Goal: Task Accomplishment & Management: Manage account settings

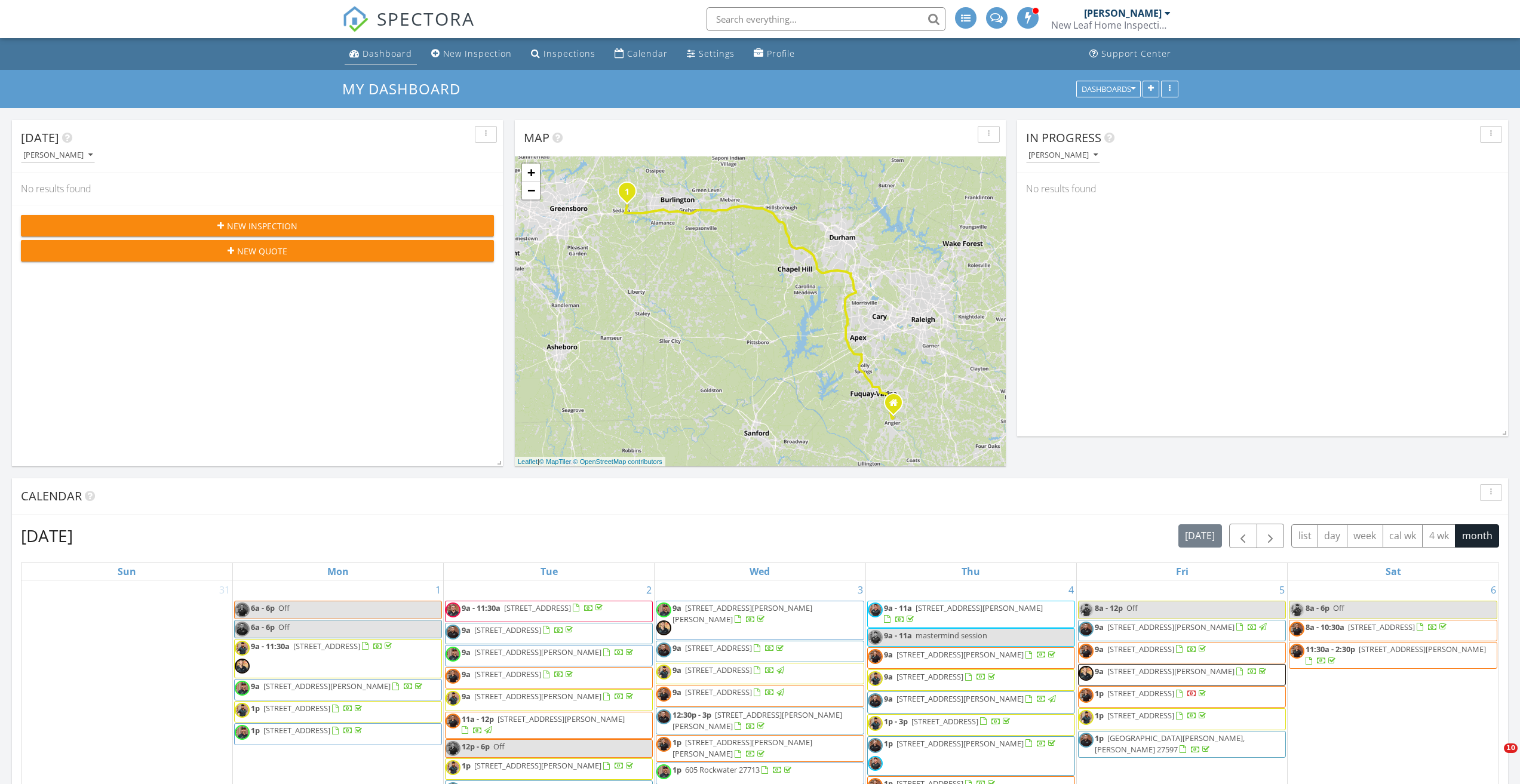
click at [383, 50] on div "Dashboard" at bounding box center [387, 54] width 50 height 11
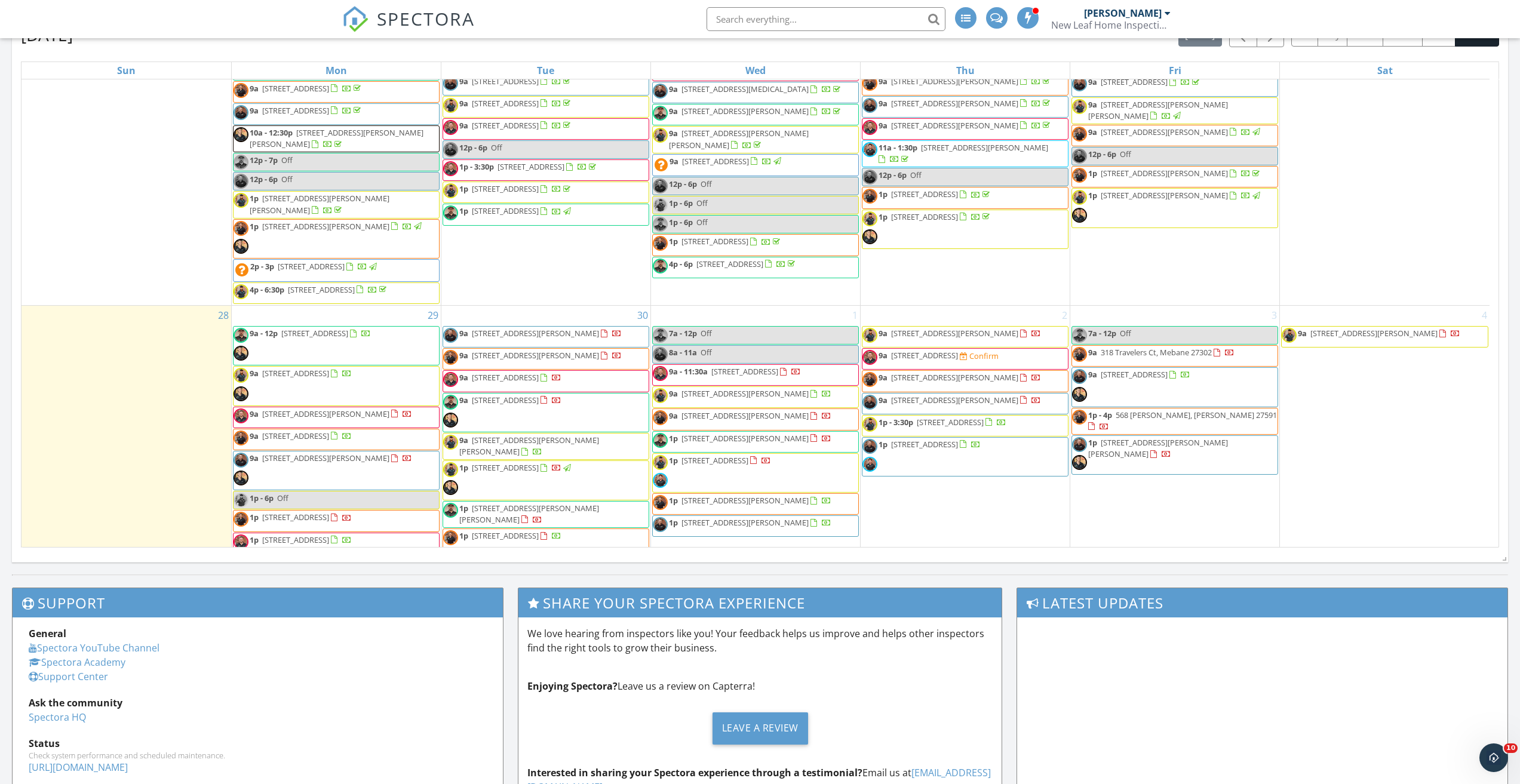
scroll to position [909, 0]
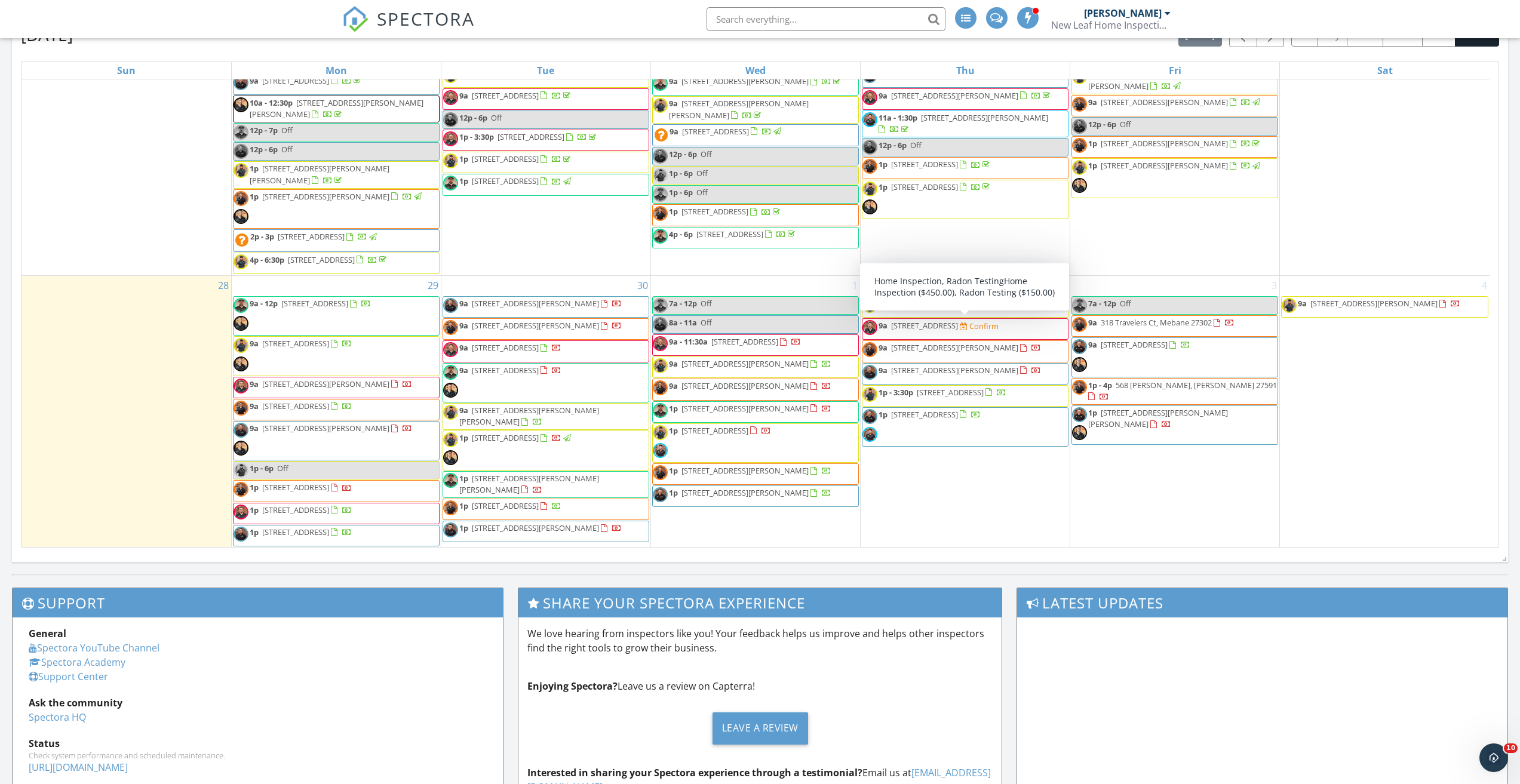
click at [929, 325] on span "112 Edgewater Wy, Surf City 28445" at bounding box center [925, 325] width 67 height 11
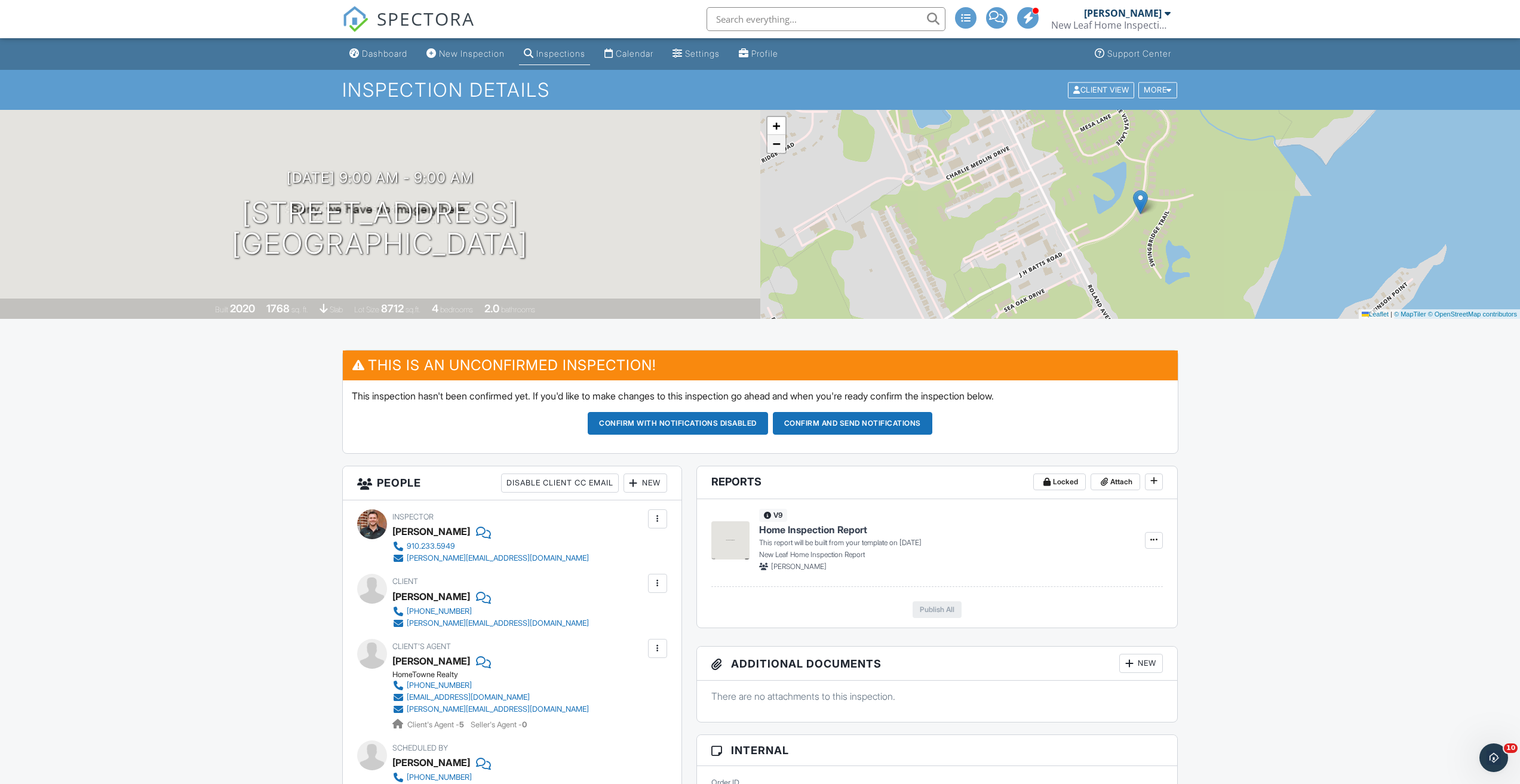
click at [779, 150] on span "−" at bounding box center [777, 144] width 8 height 15
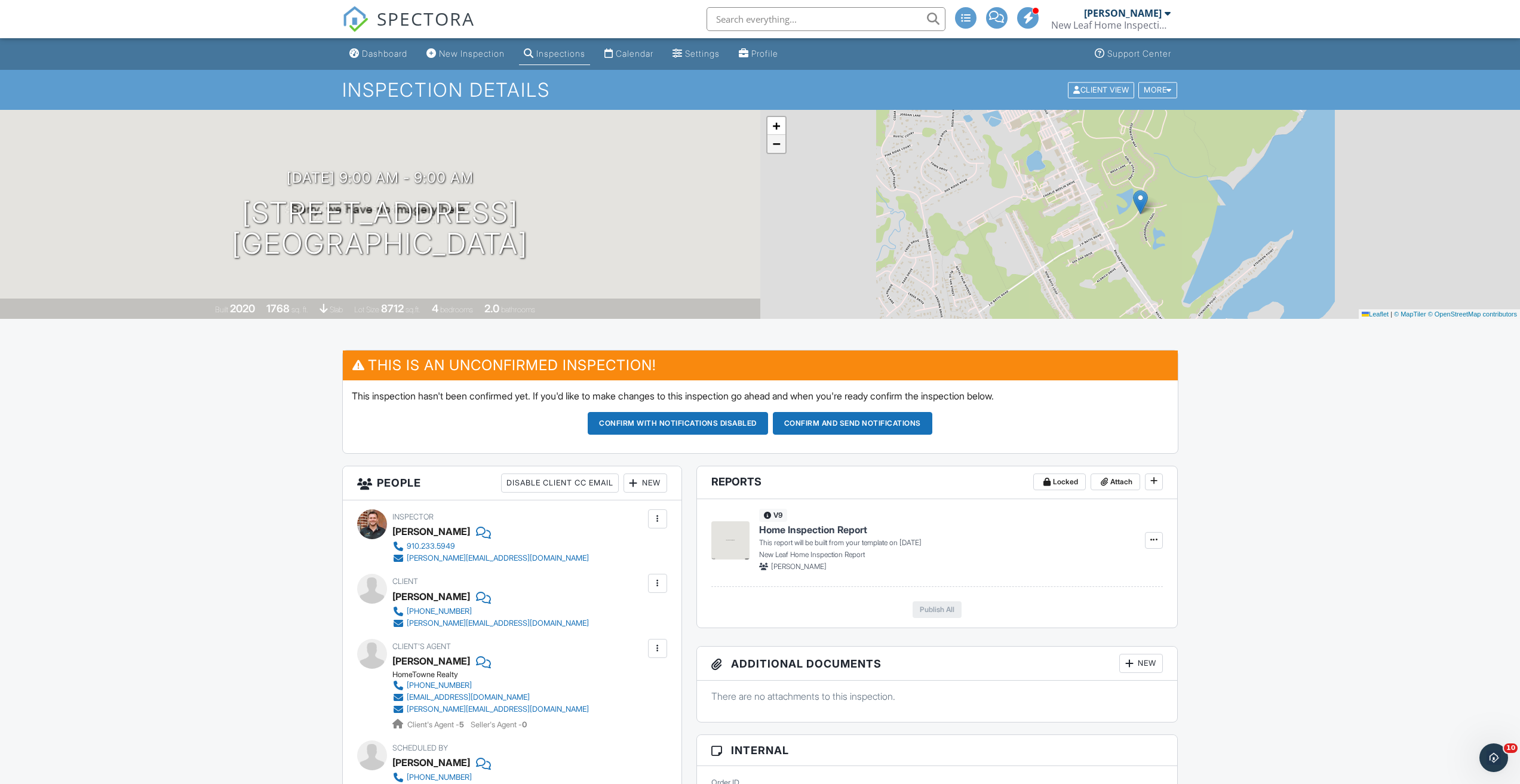
click at [779, 150] on span "−" at bounding box center [777, 144] width 8 height 15
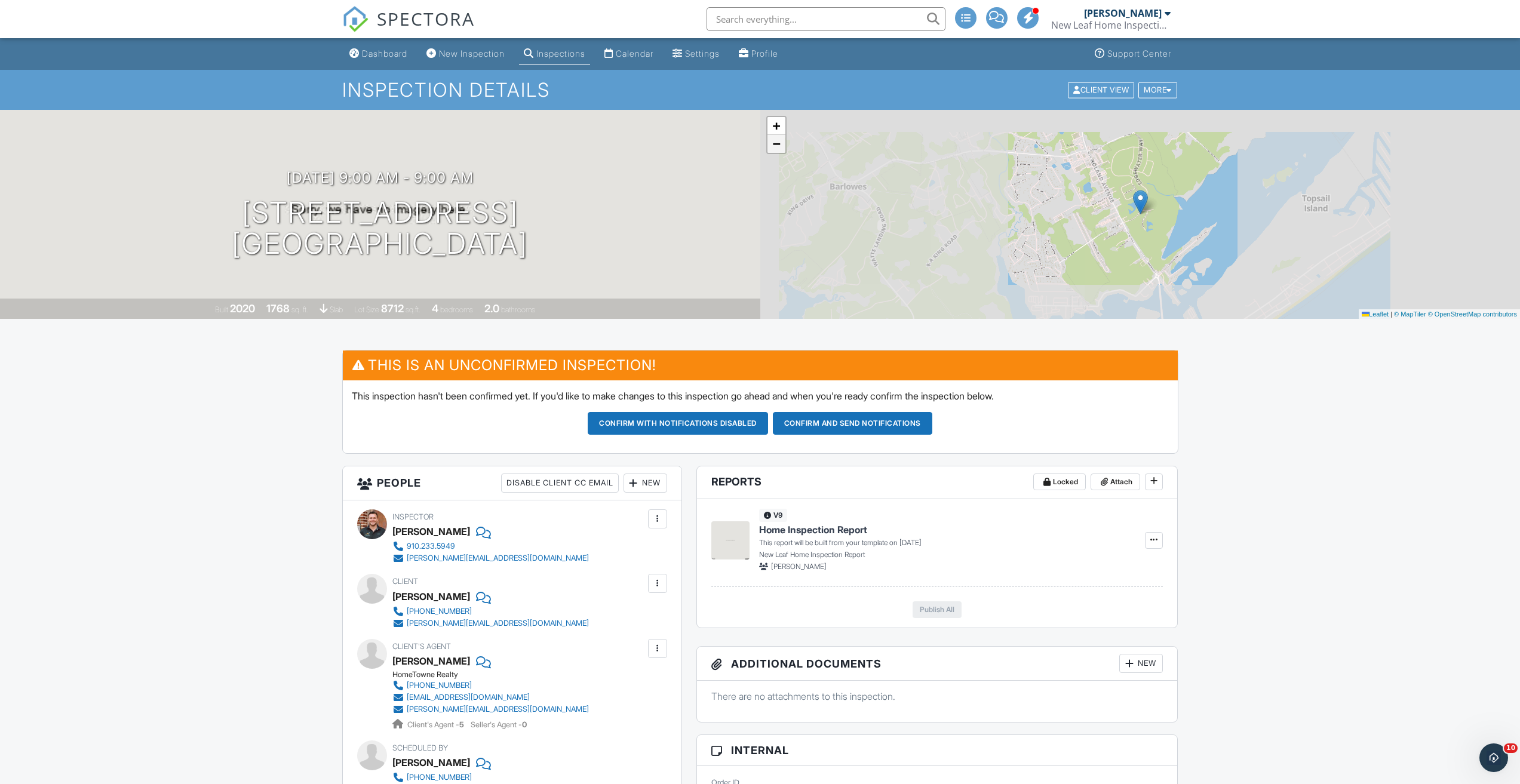
click at [779, 149] on span "−" at bounding box center [777, 144] width 8 height 15
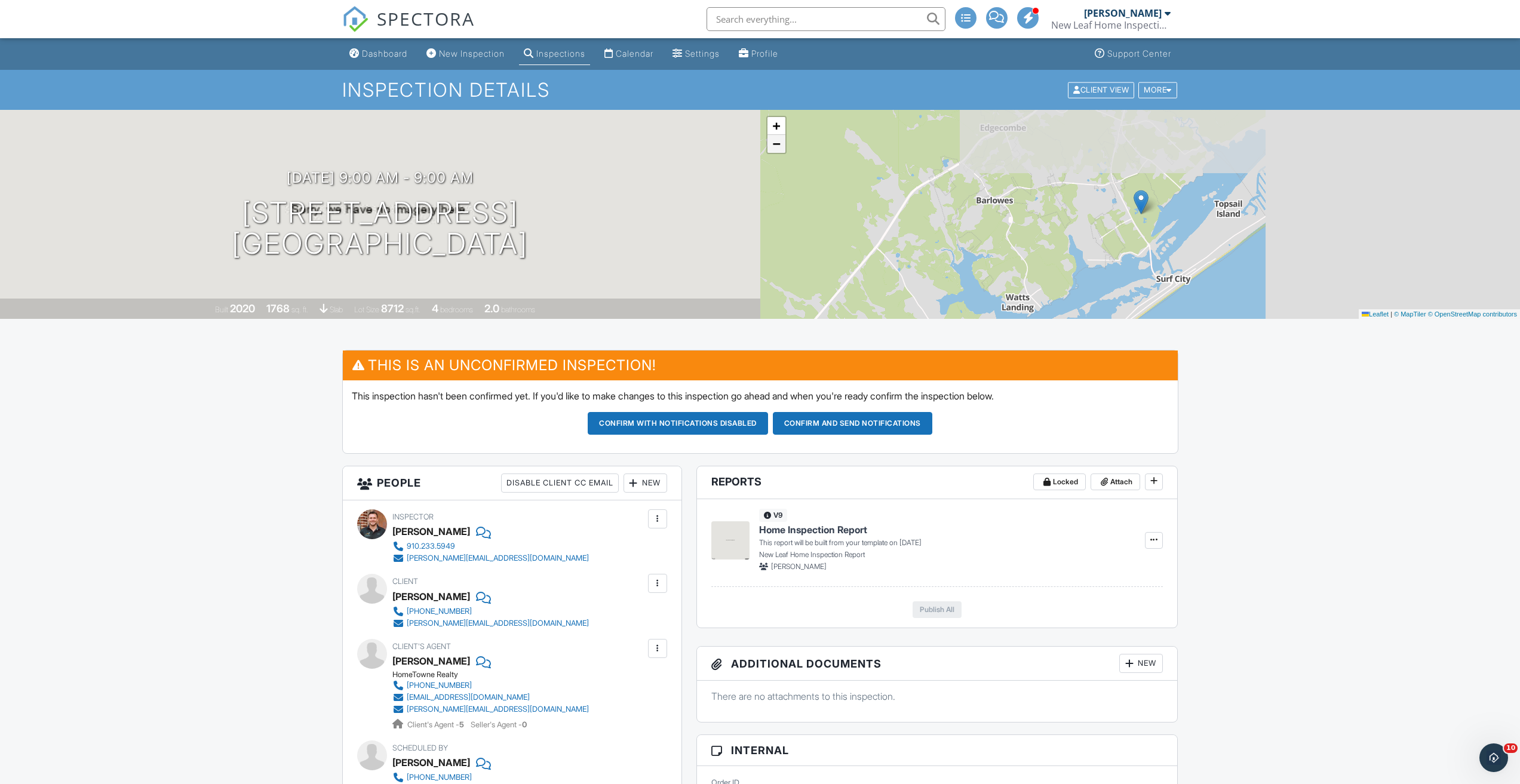
click at [779, 149] on span "−" at bounding box center [777, 144] width 8 height 15
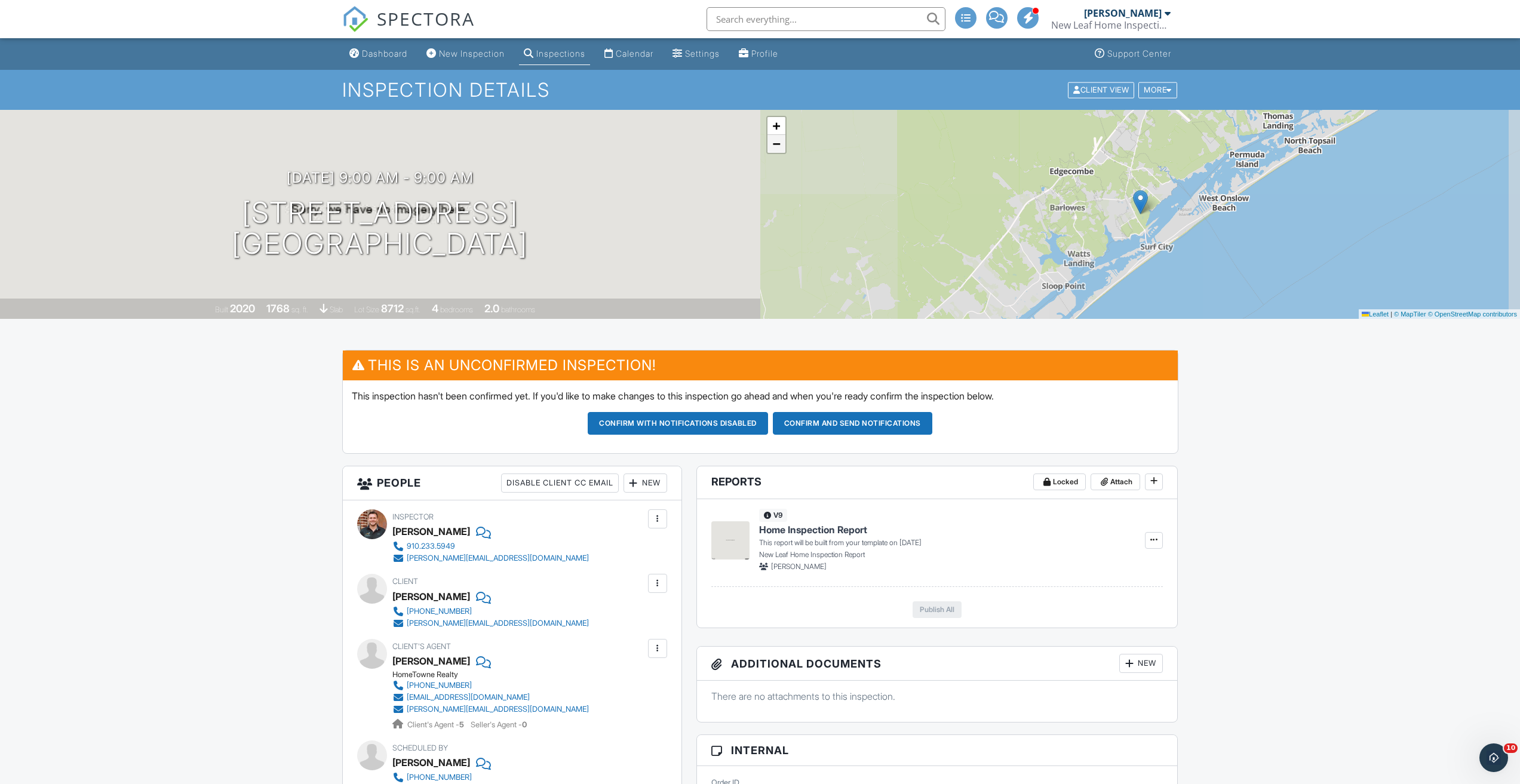
click at [779, 149] on span "−" at bounding box center [777, 144] width 8 height 15
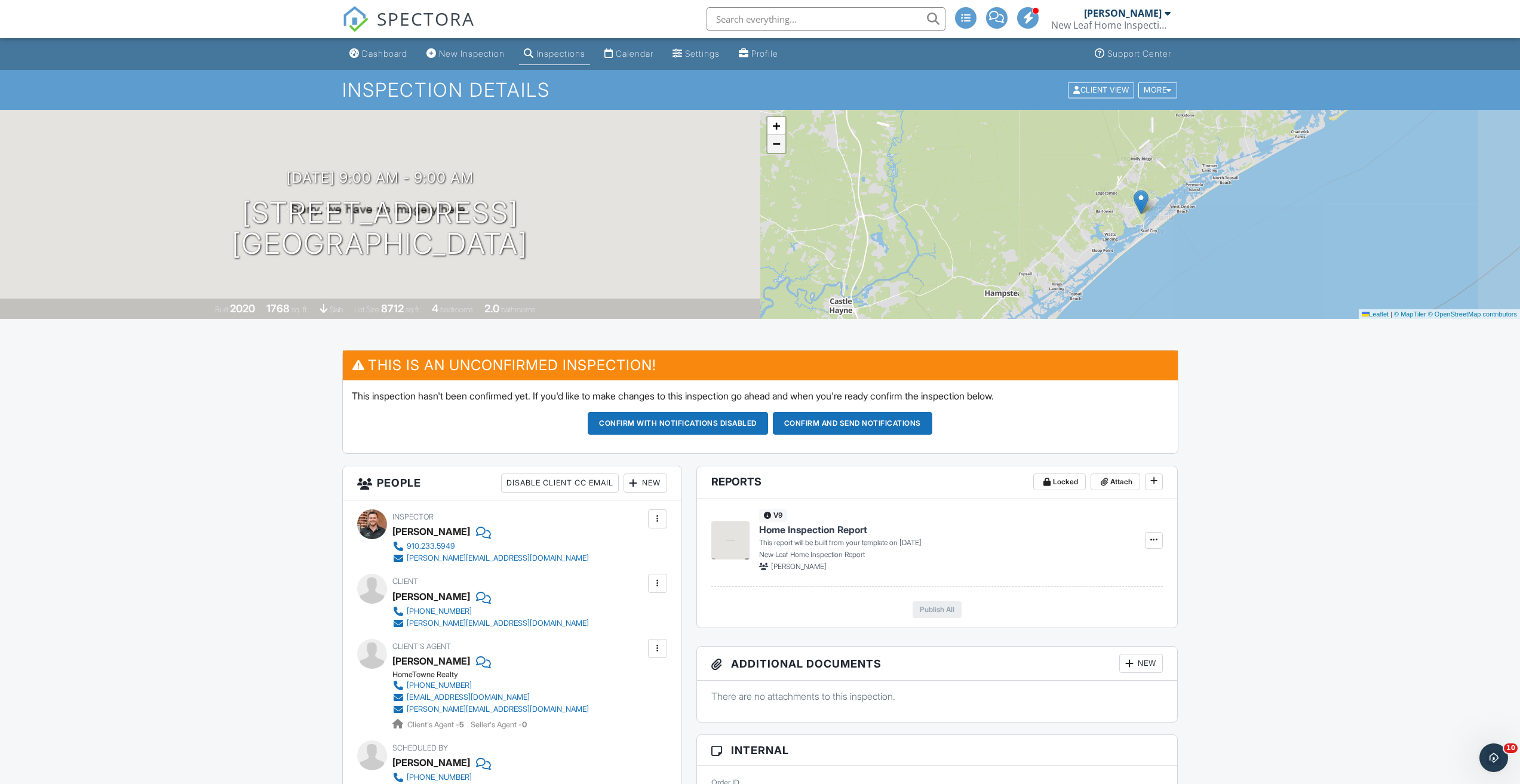
click at [779, 149] on span "−" at bounding box center [777, 144] width 8 height 15
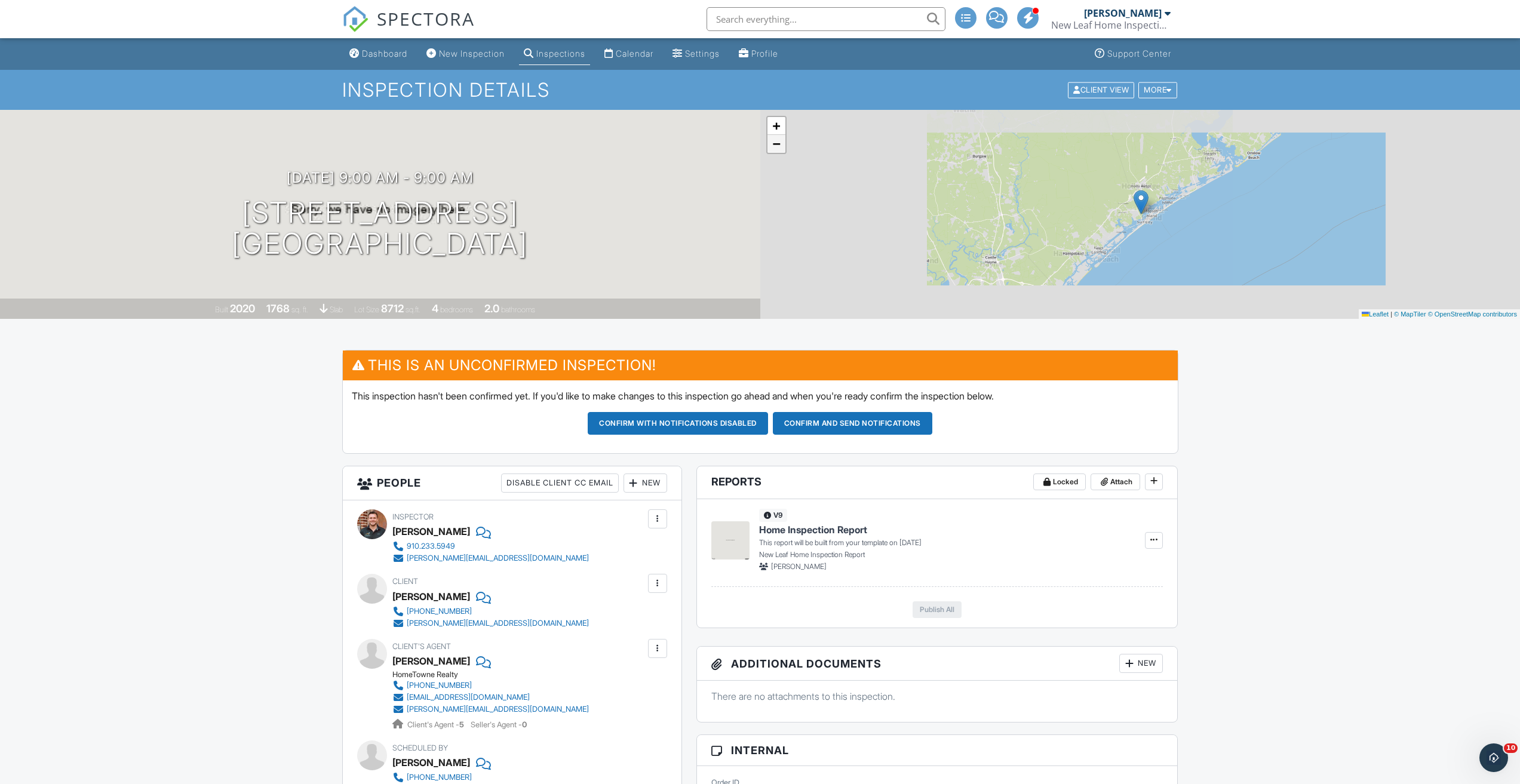
click at [779, 149] on span "−" at bounding box center [777, 144] width 8 height 15
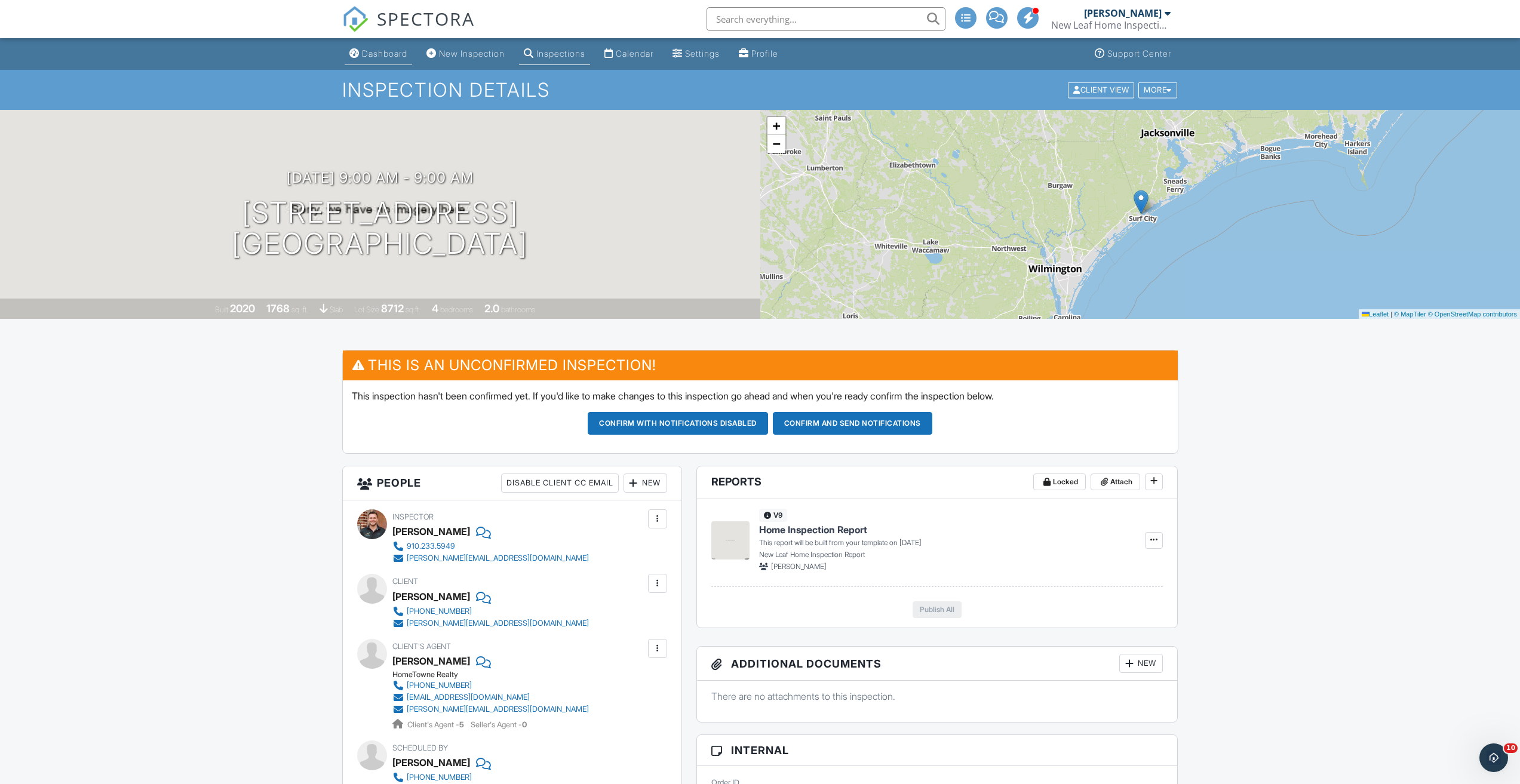
click at [381, 56] on div "Dashboard" at bounding box center [385, 53] width 46 height 10
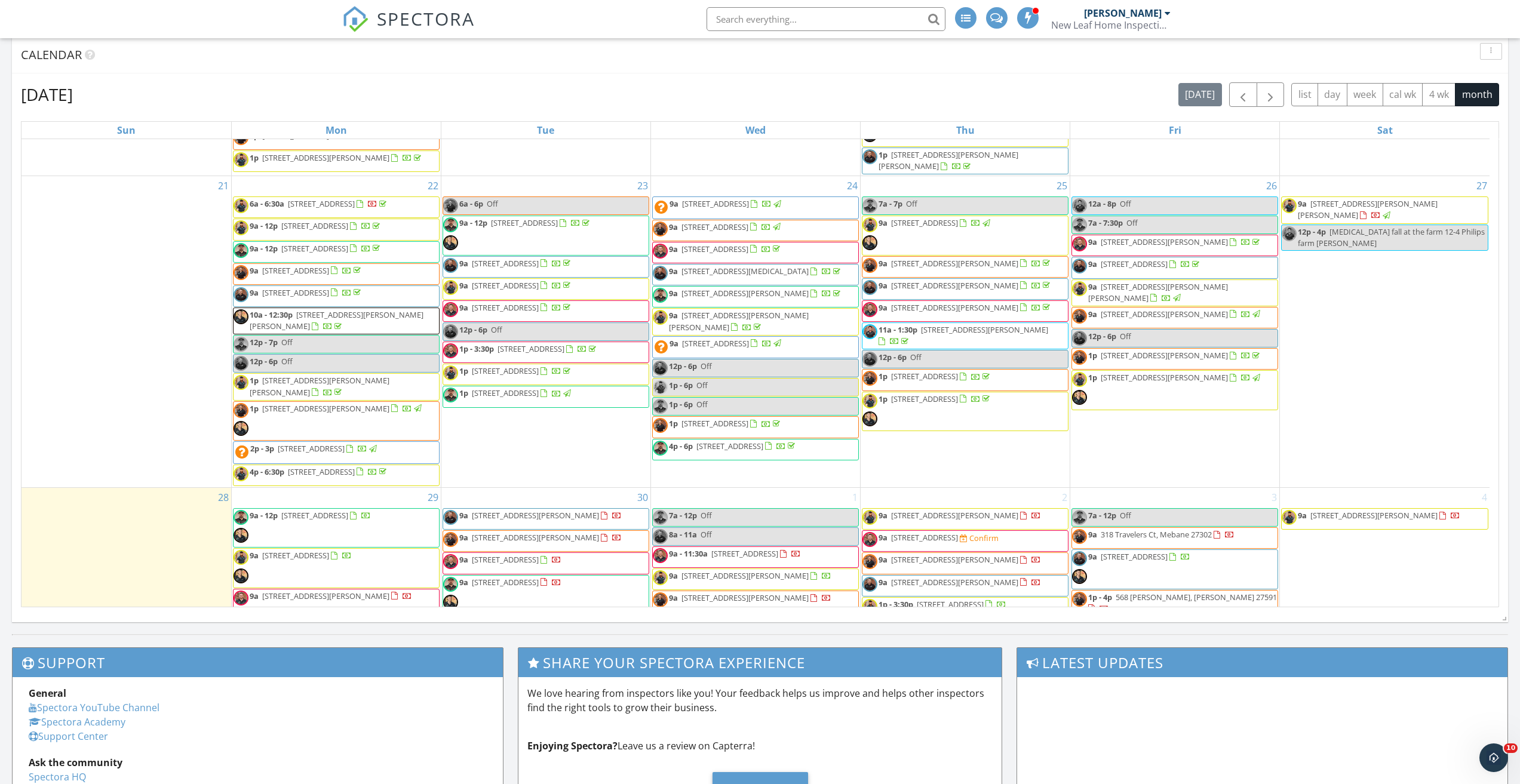
scroll to position [909, 0]
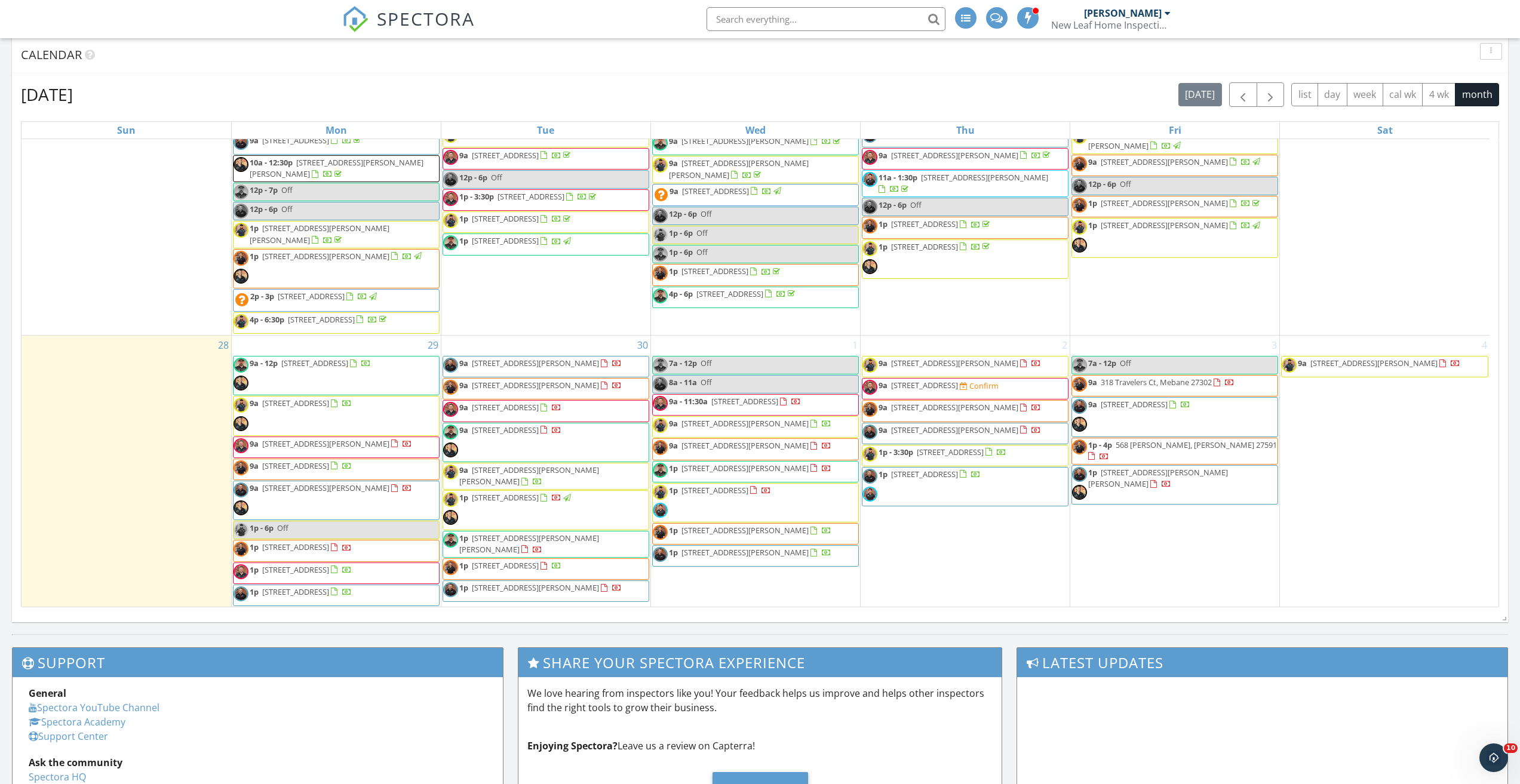
click at [1138, 381] on span "318 Travelers Ct, Mebane 27302" at bounding box center [1157, 381] width 111 height 11
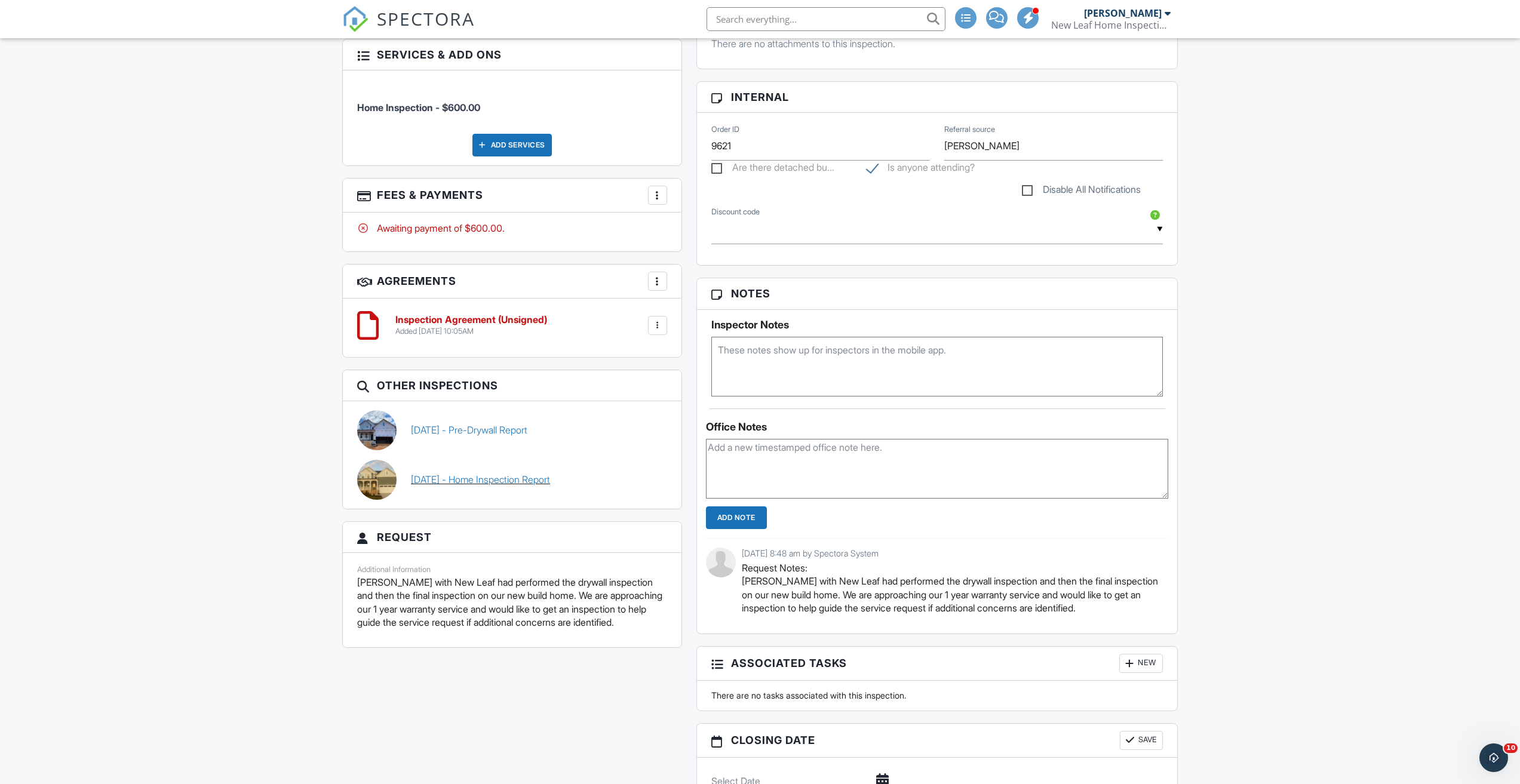
click at [461, 480] on link "[DATE] - Home Inspection Report" at bounding box center [480, 479] width 139 height 13
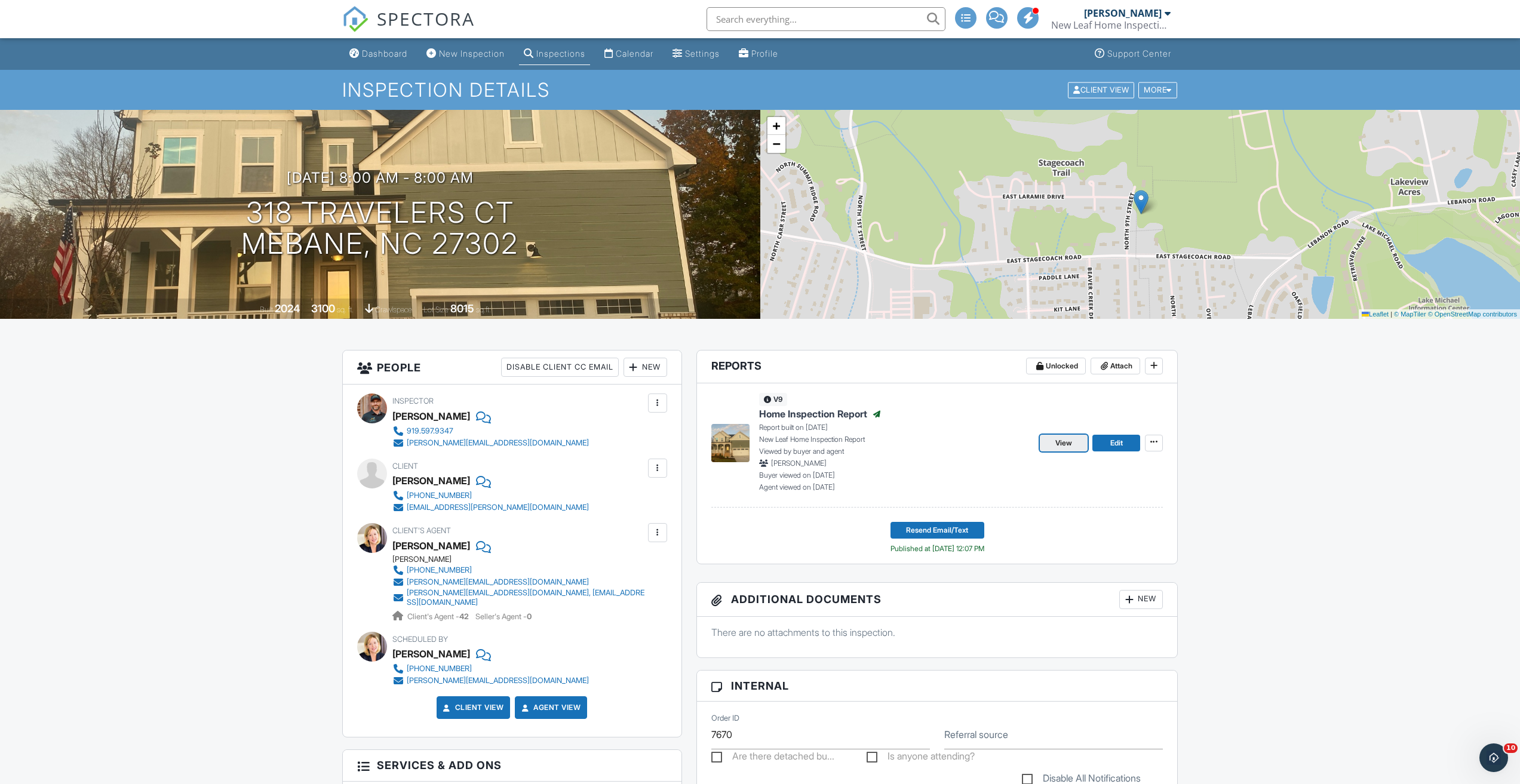
click at [1059, 442] on span "View" at bounding box center [1063, 443] width 16 height 12
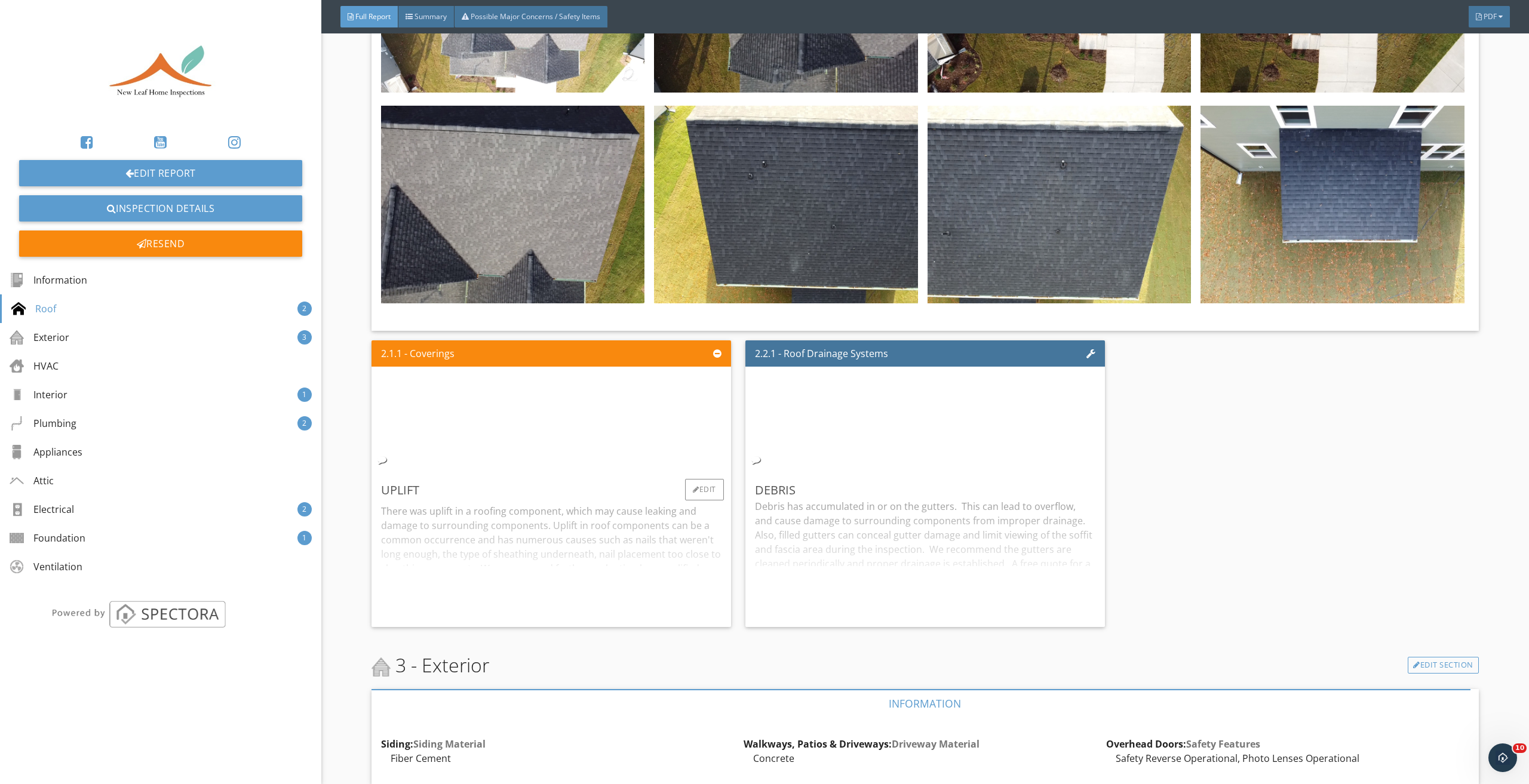
scroll to position [956, 0]
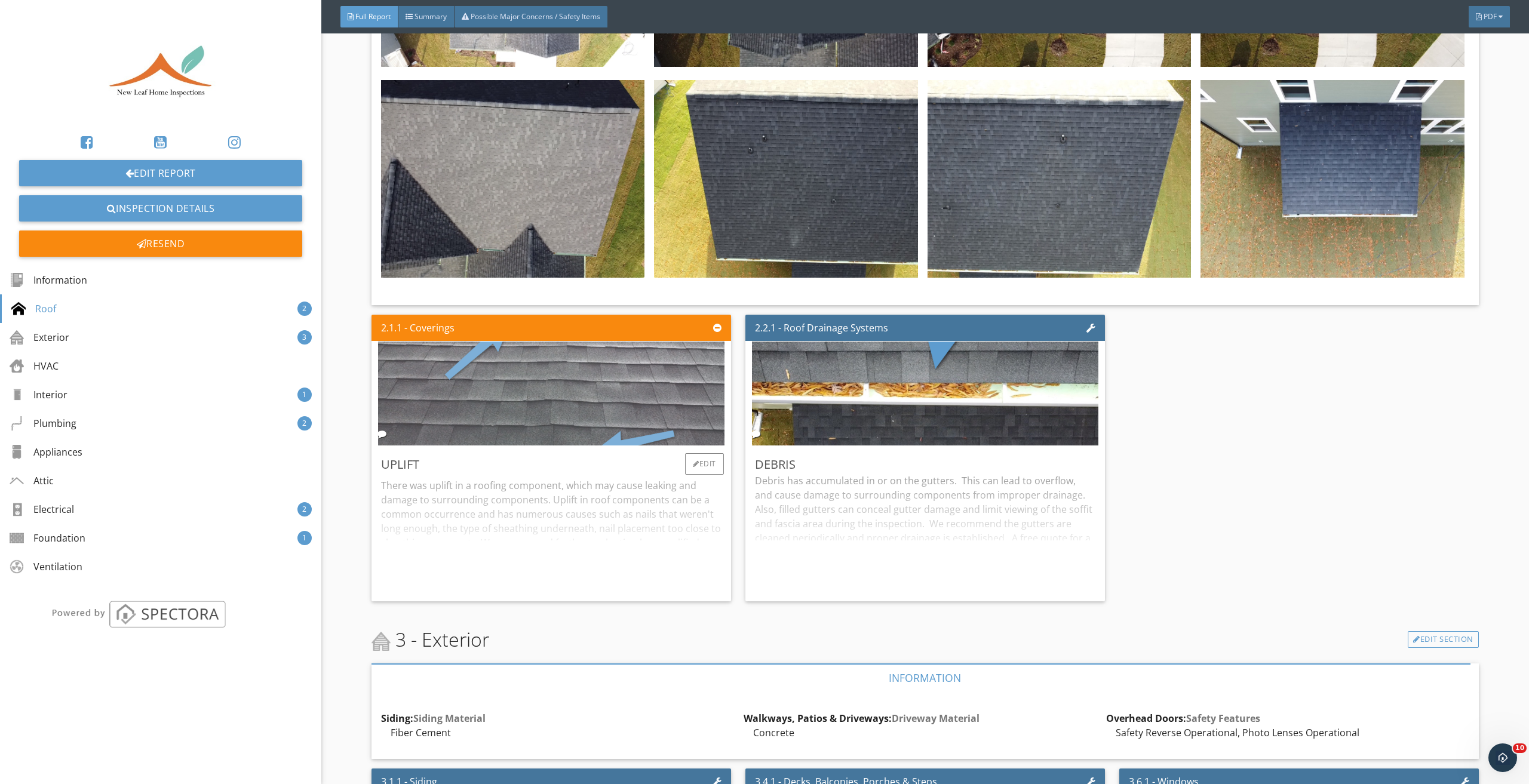
click at [623, 386] on img at bounding box center [551, 394] width 346 height 260
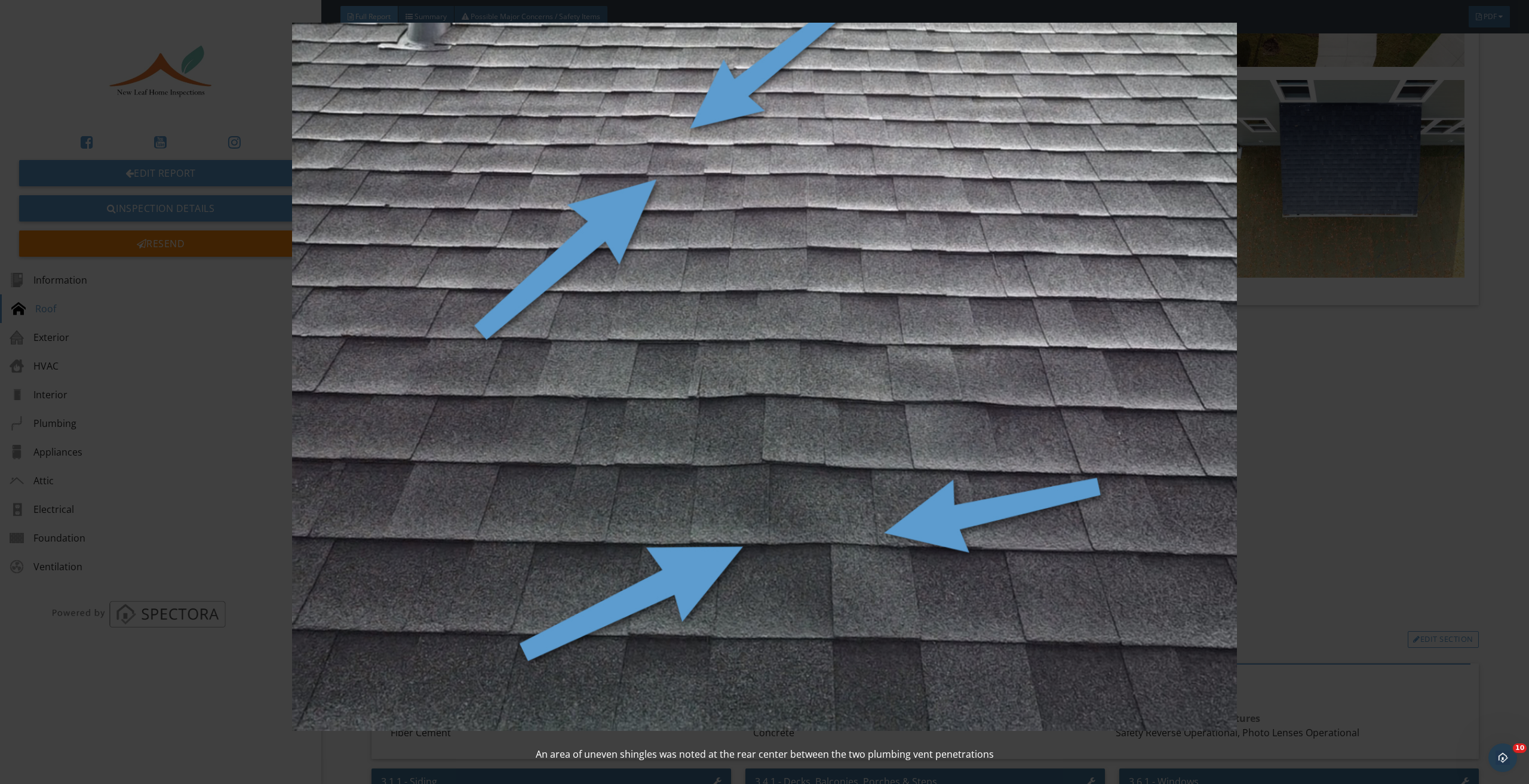
click at [1282, 423] on img at bounding box center [764, 377] width 1416 height 709
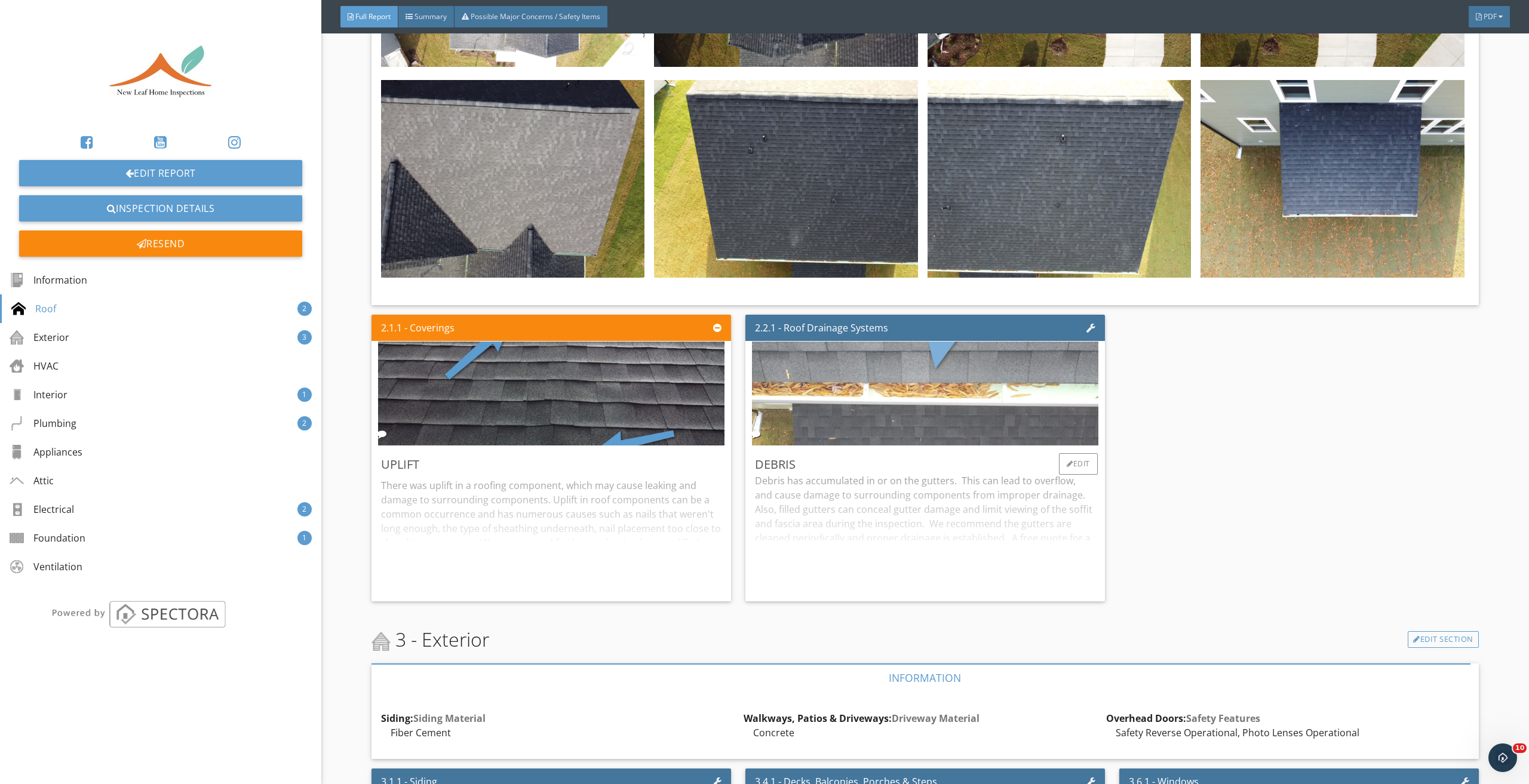
click at [990, 382] on img at bounding box center [925, 394] width 346 height 260
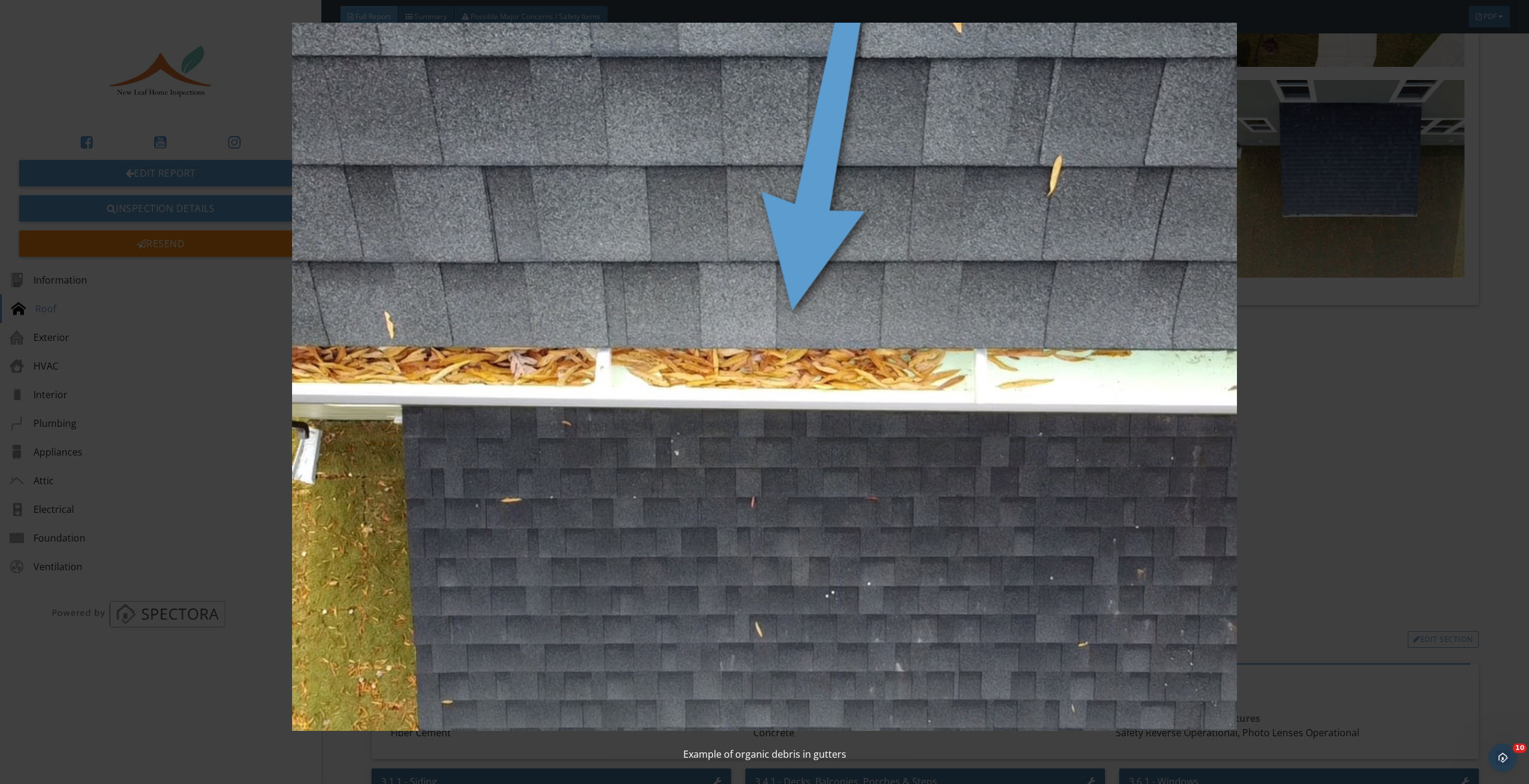
click at [1333, 410] on img at bounding box center [764, 377] width 1416 height 709
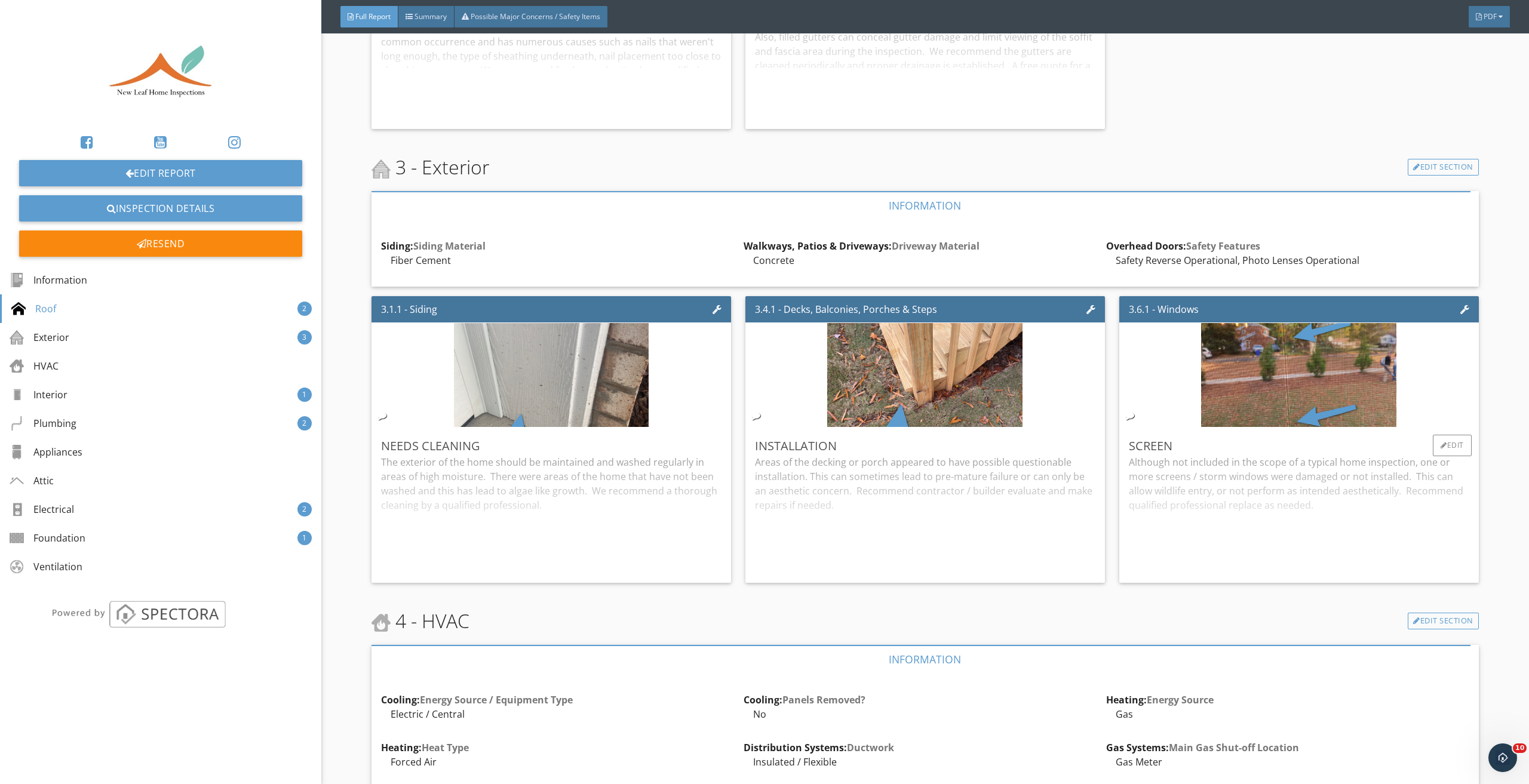
scroll to position [1493, 0]
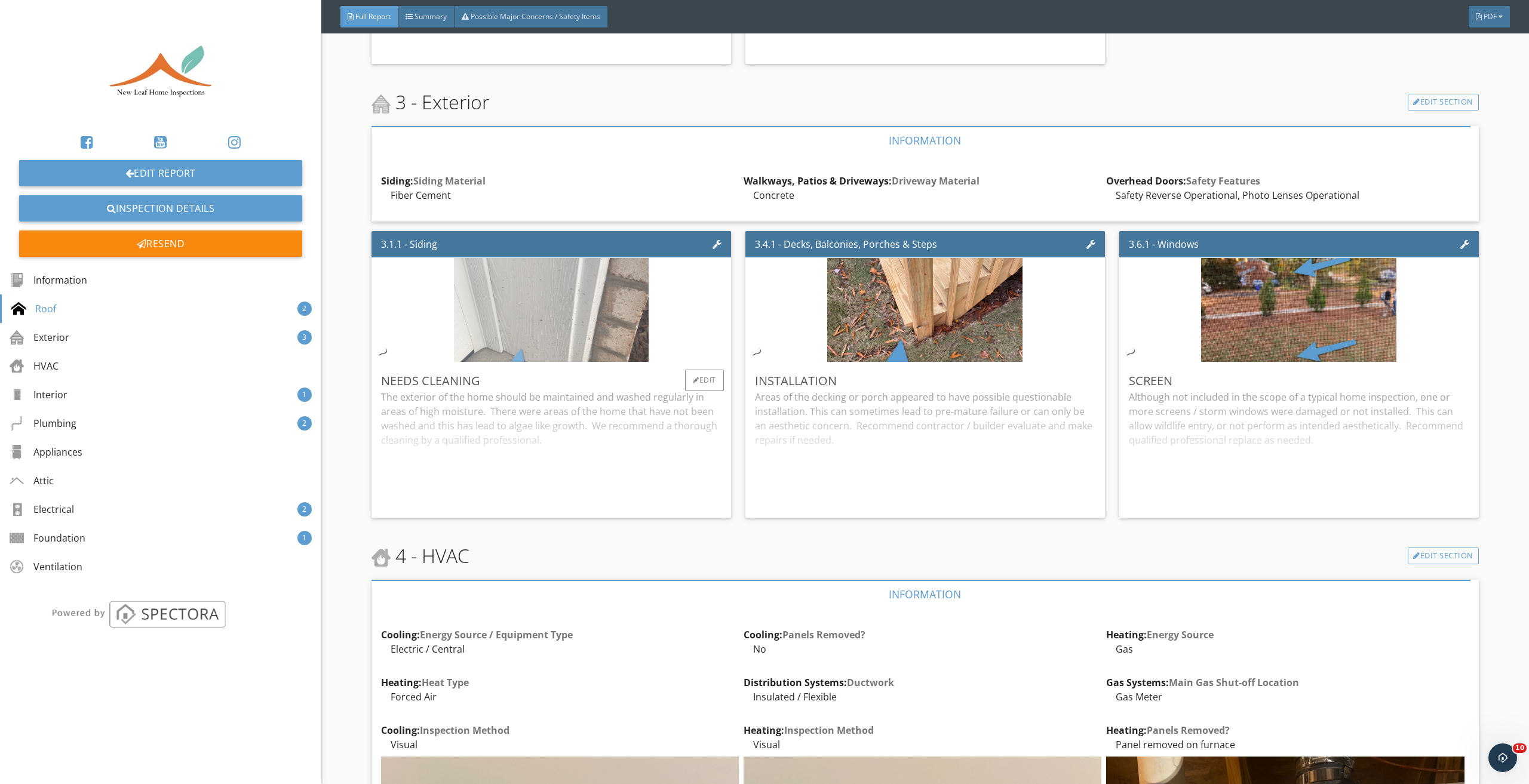
click at [531, 319] on img at bounding box center [551, 310] width 195 height 260
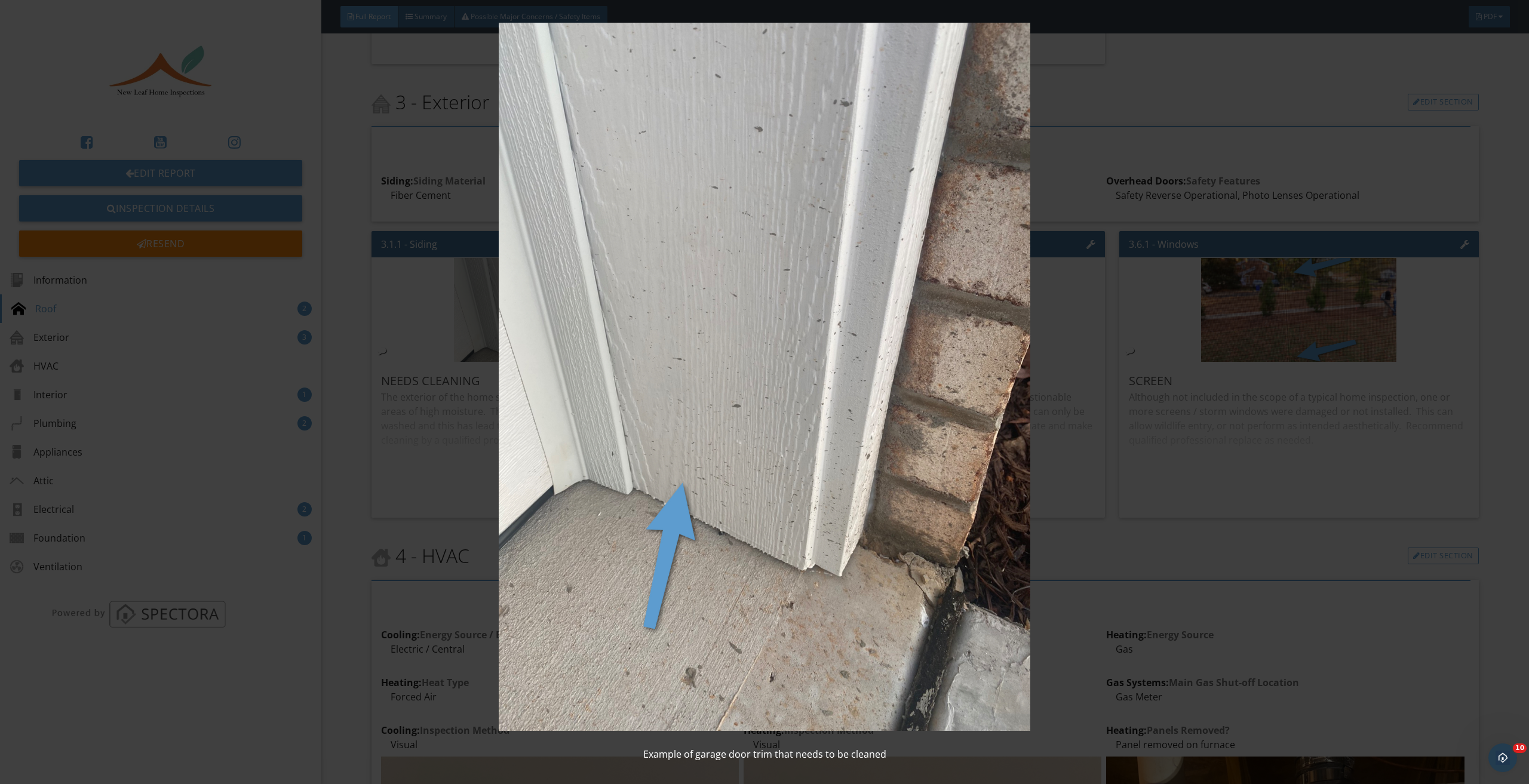
click at [1179, 519] on img at bounding box center [764, 377] width 1416 height 709
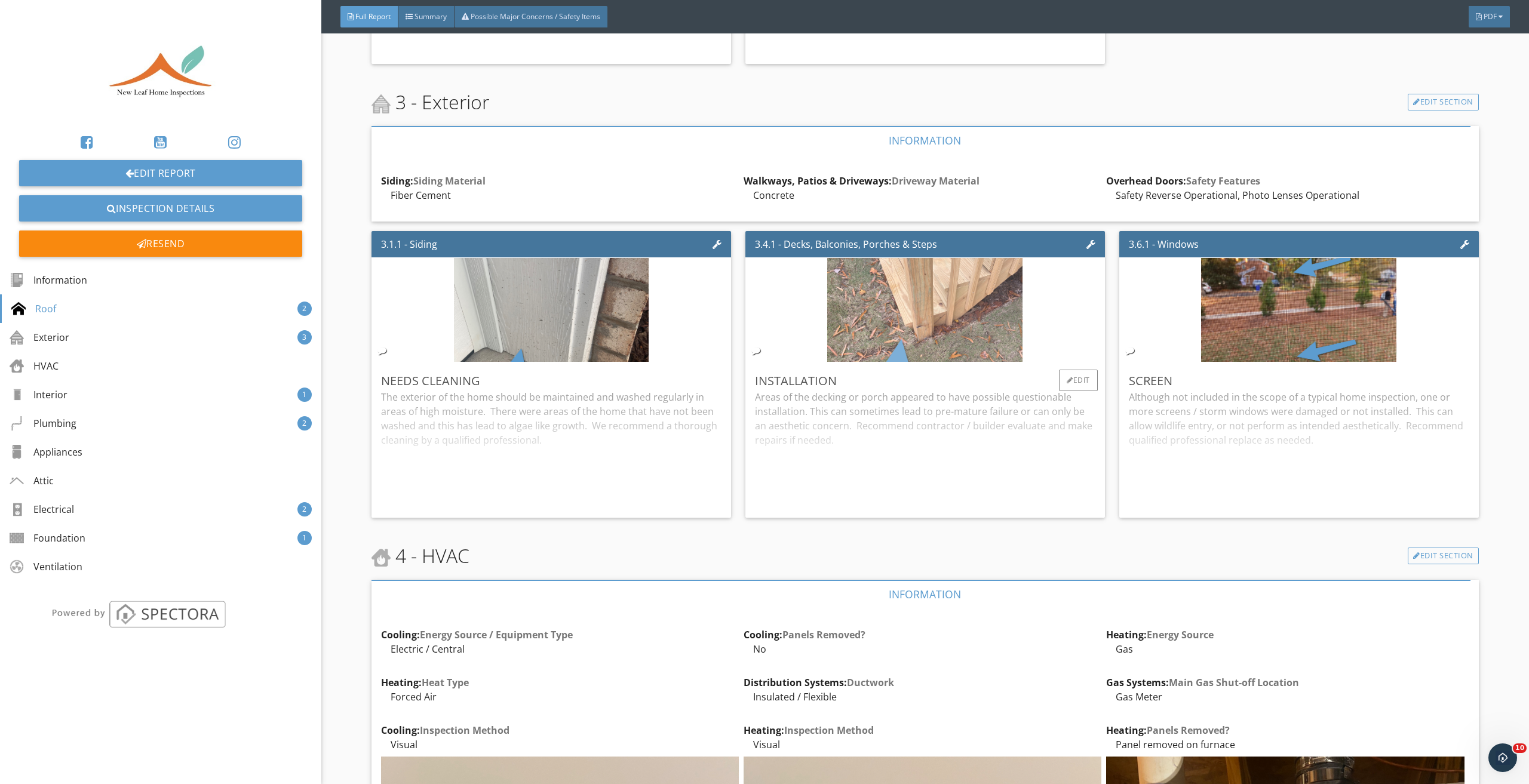
click at [894, 326] on img at bounding box center [925, 310] width 195 height 260
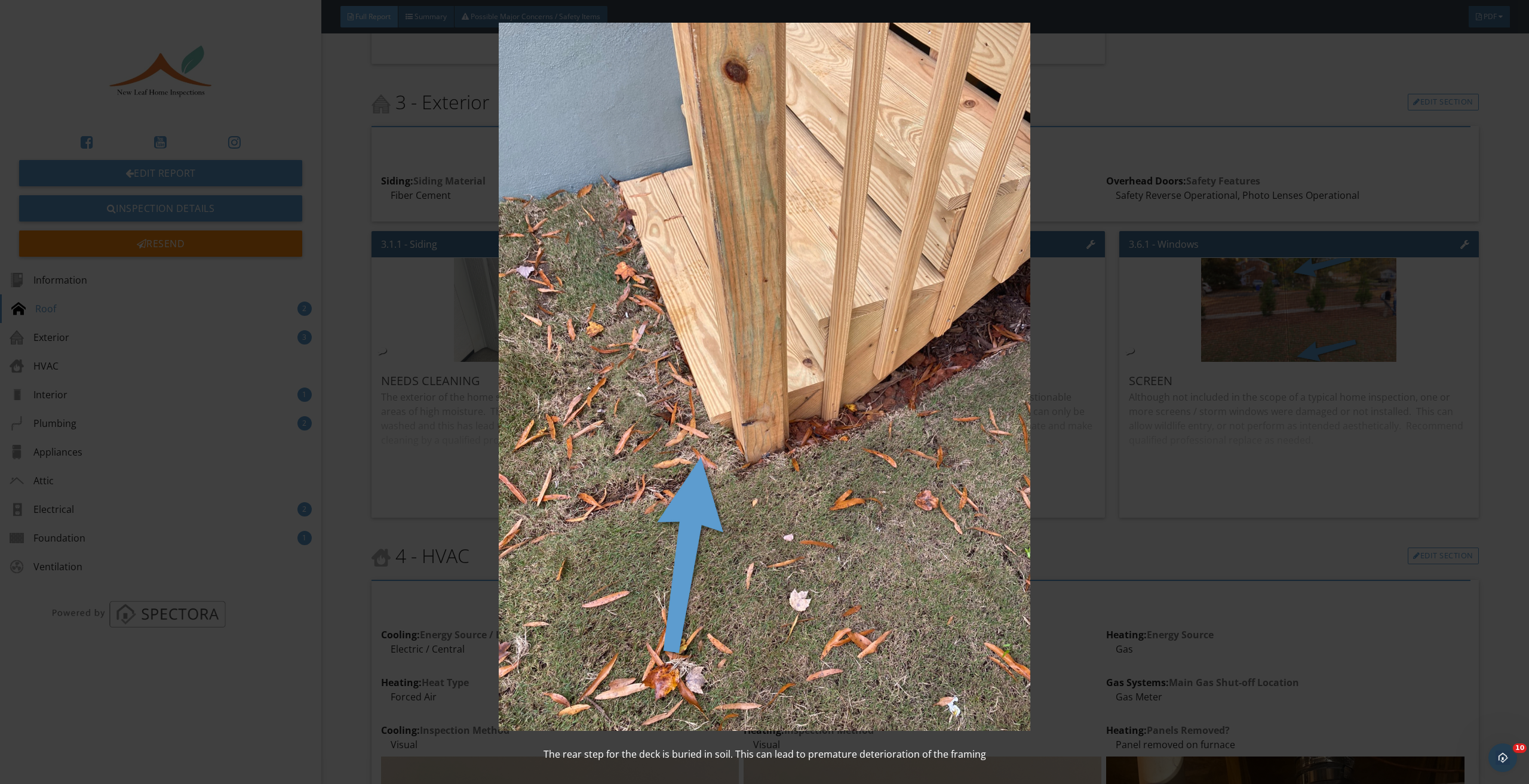
click at [1143, 526] on img at bounding box center [764, 377] width 1416 height 709
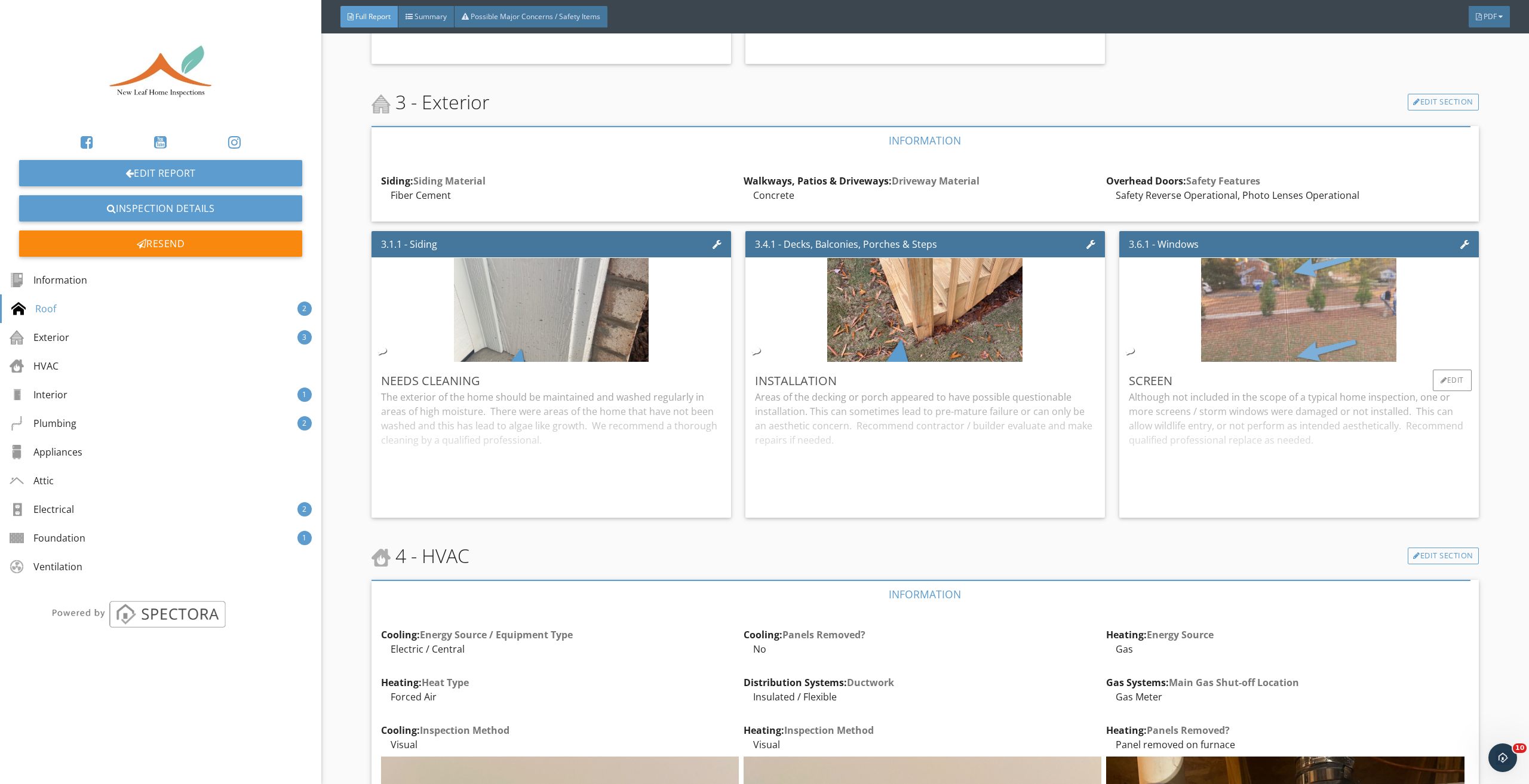
click at [1275, 329] on img at bounding box center [1299, 310] width 195 height 260
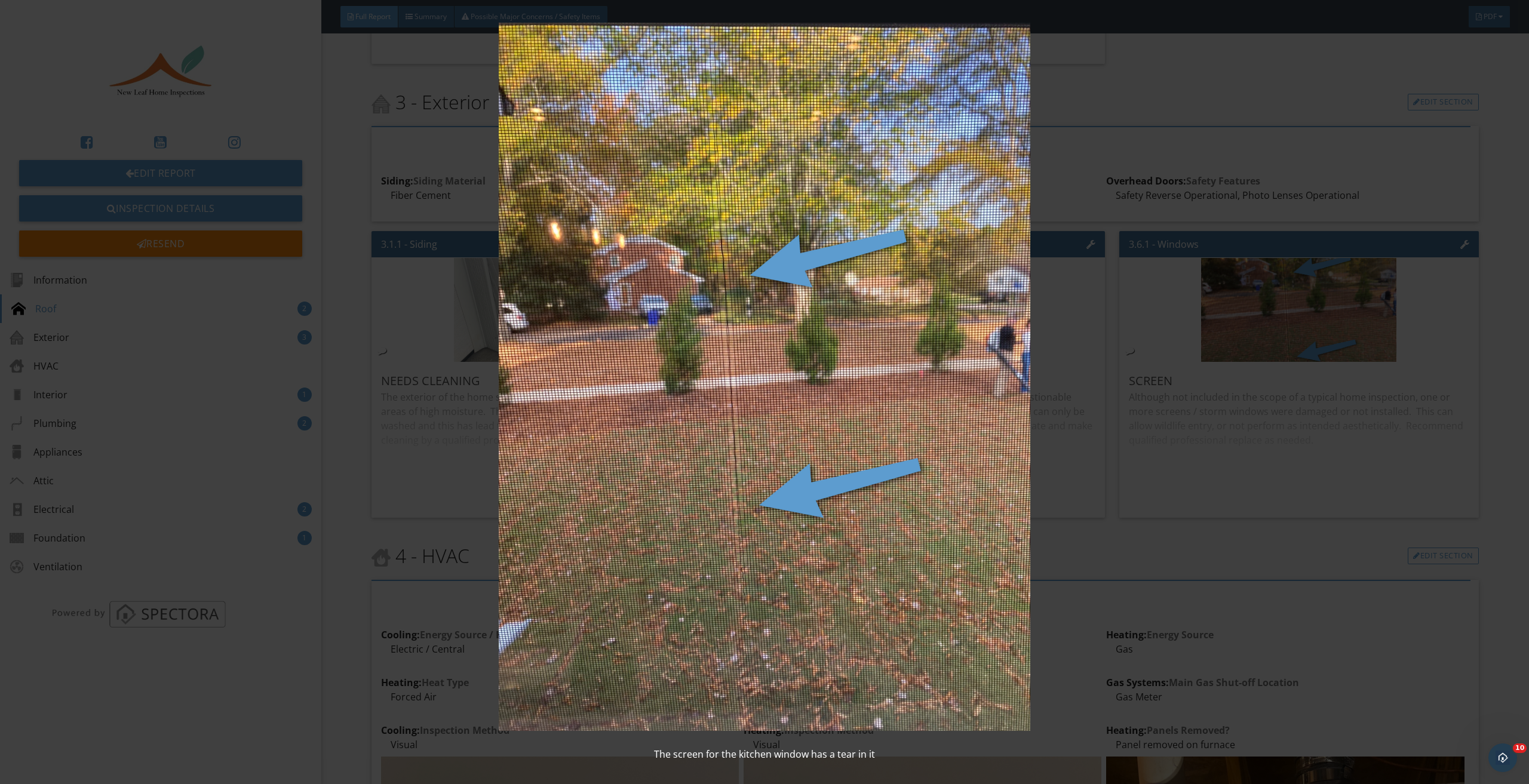
click at [1209, 530] on img at bounding box center [764, 377] width 1416 height 709
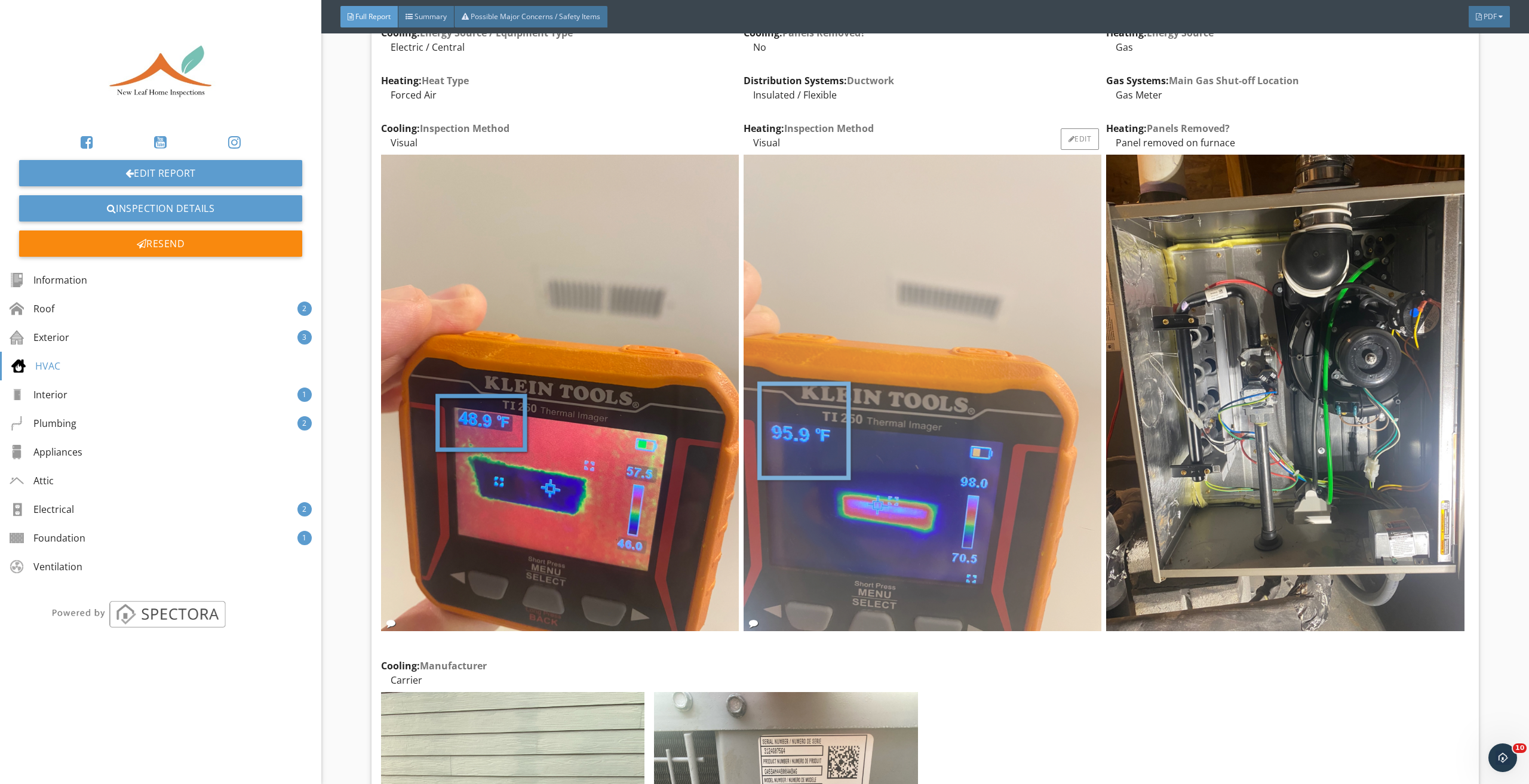
scroll to position [2091, 0]
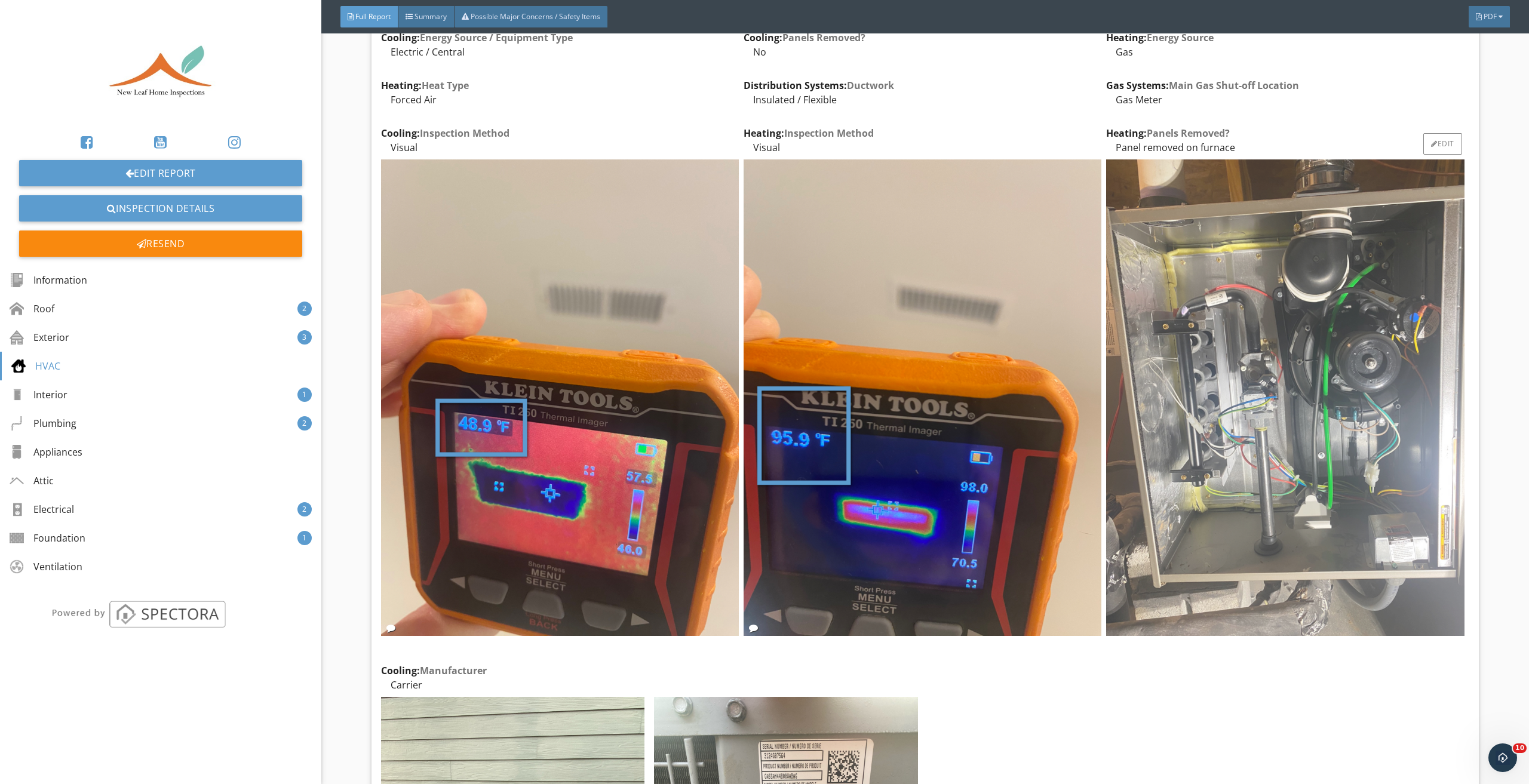
click at [1211, 434] on img at bounding box center [1285, 398] width 358 height 477
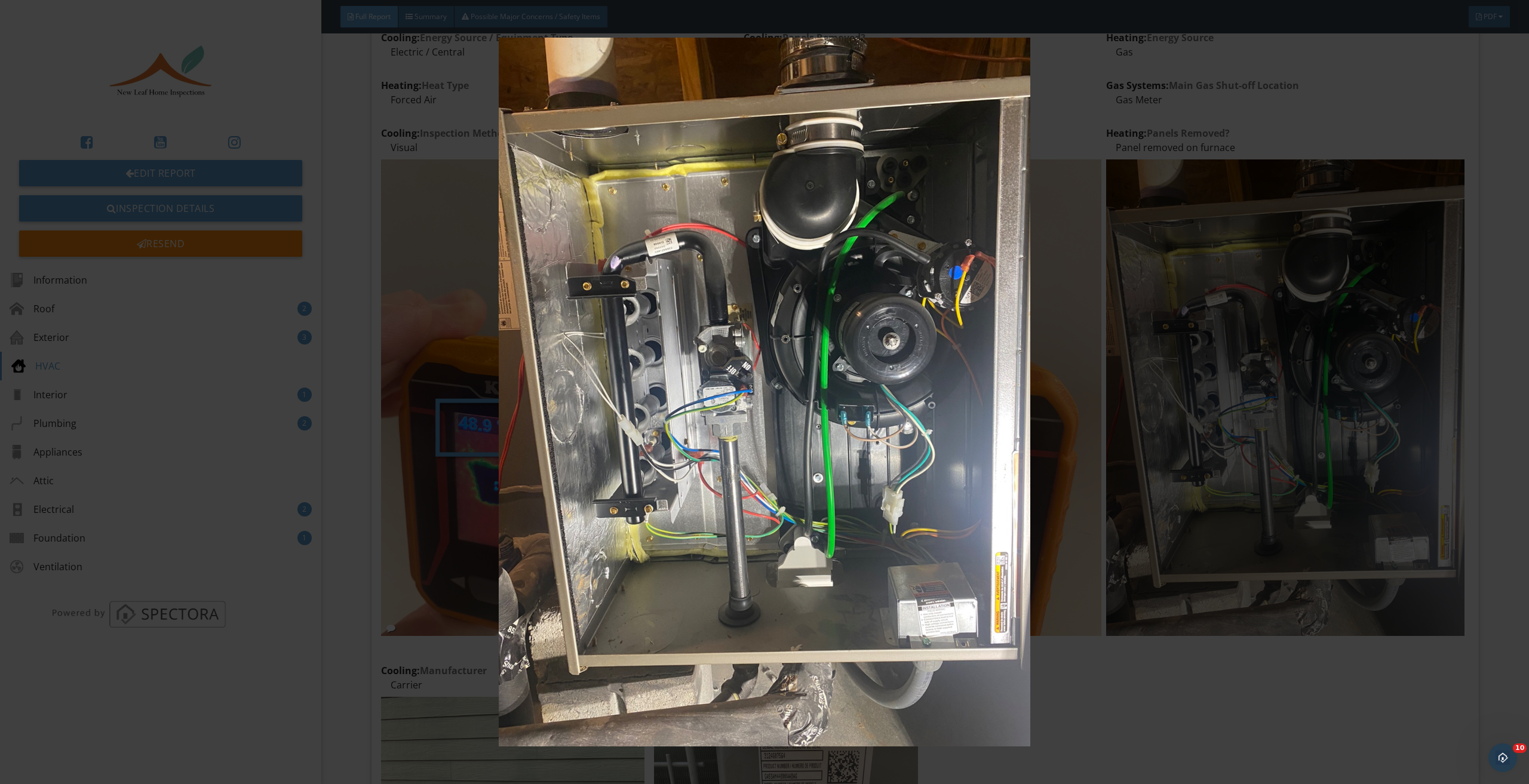
click at [1171, 666] on img at bounding box center [764, 392] width 1416 height 709
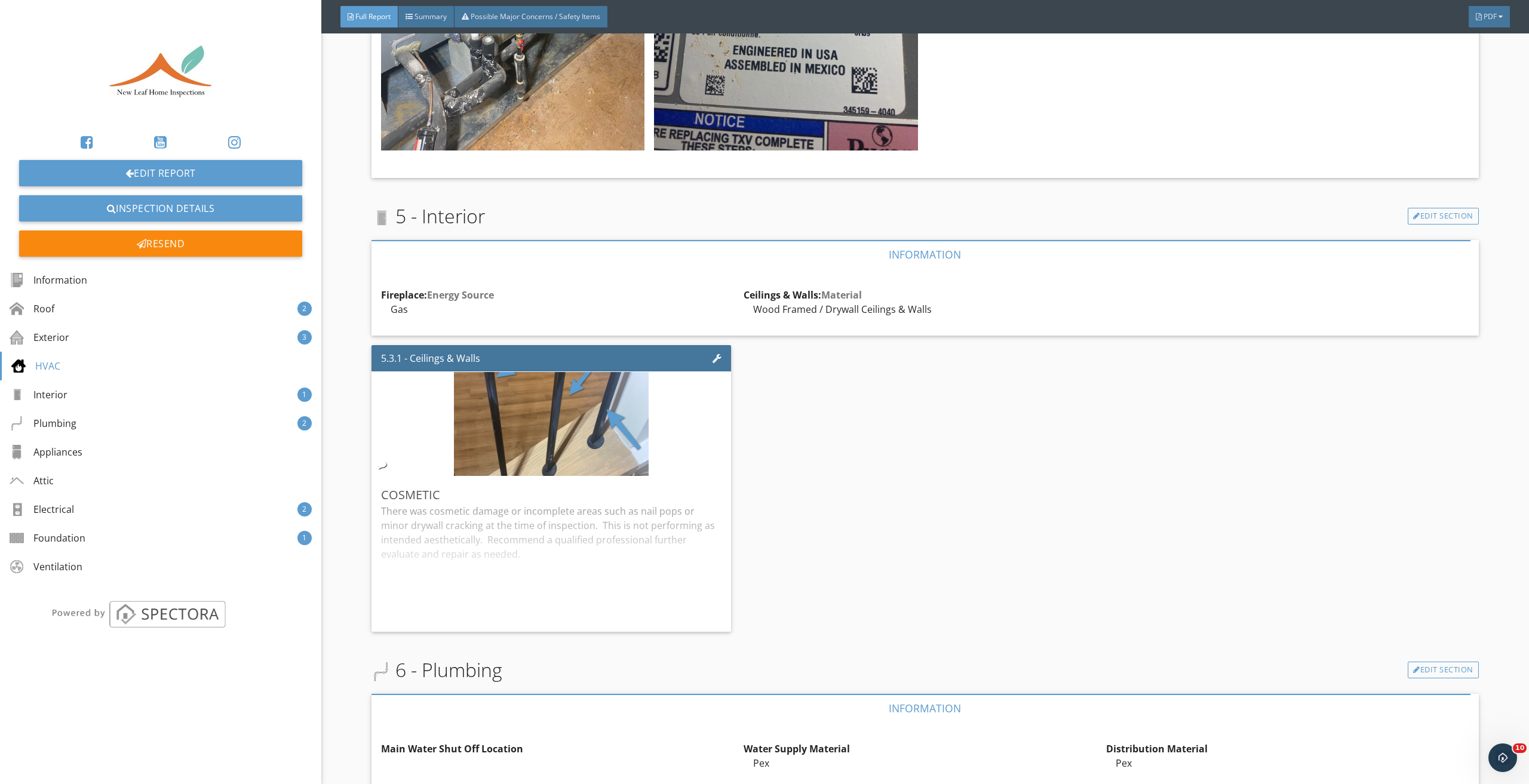
scroll to position [3404, 0]
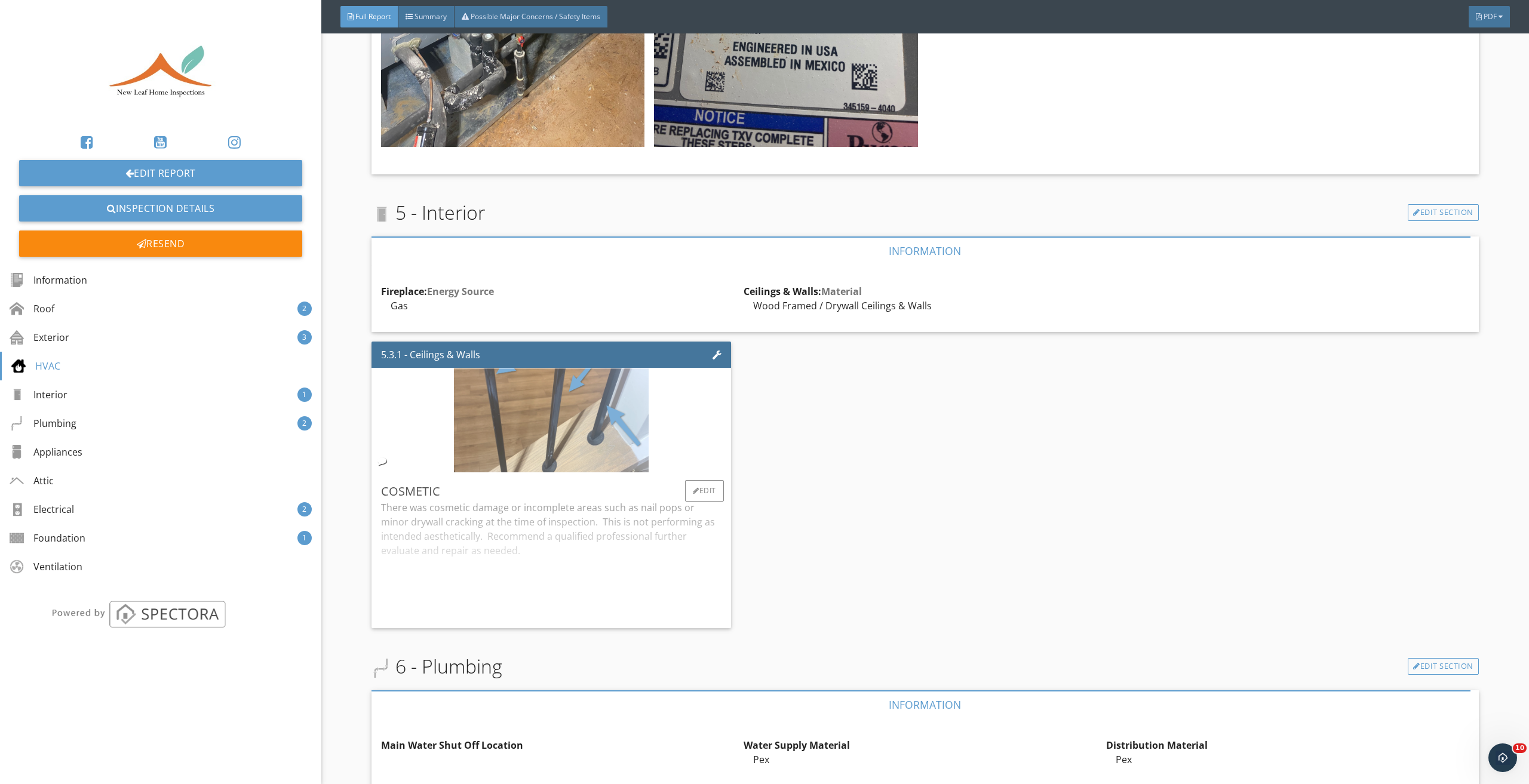
click at [581, 409] on img at bounding box center [551, 420] width 195 height 260
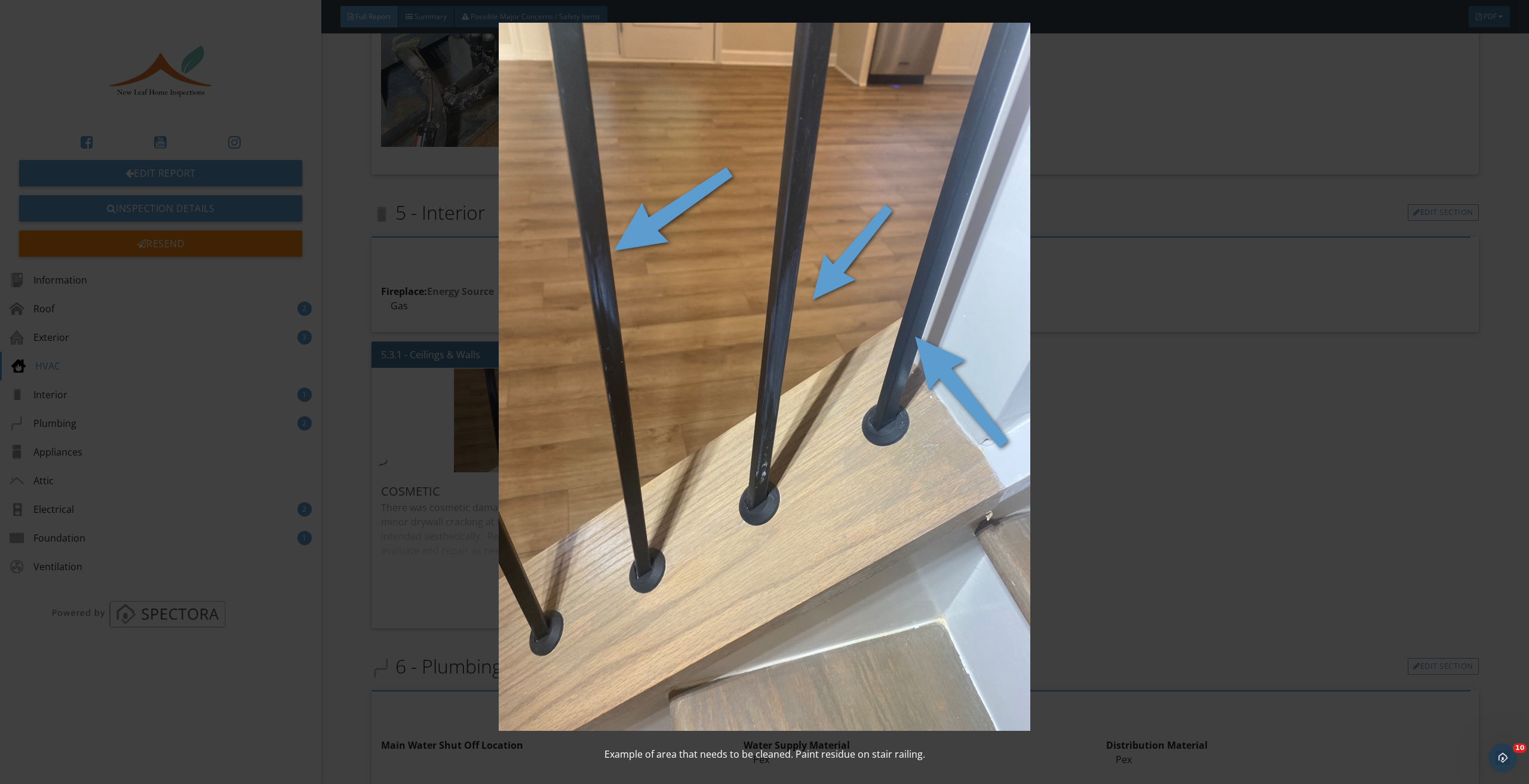
click at [1148, 463] on img at bounding box center [764, 377] width 1416 height 709
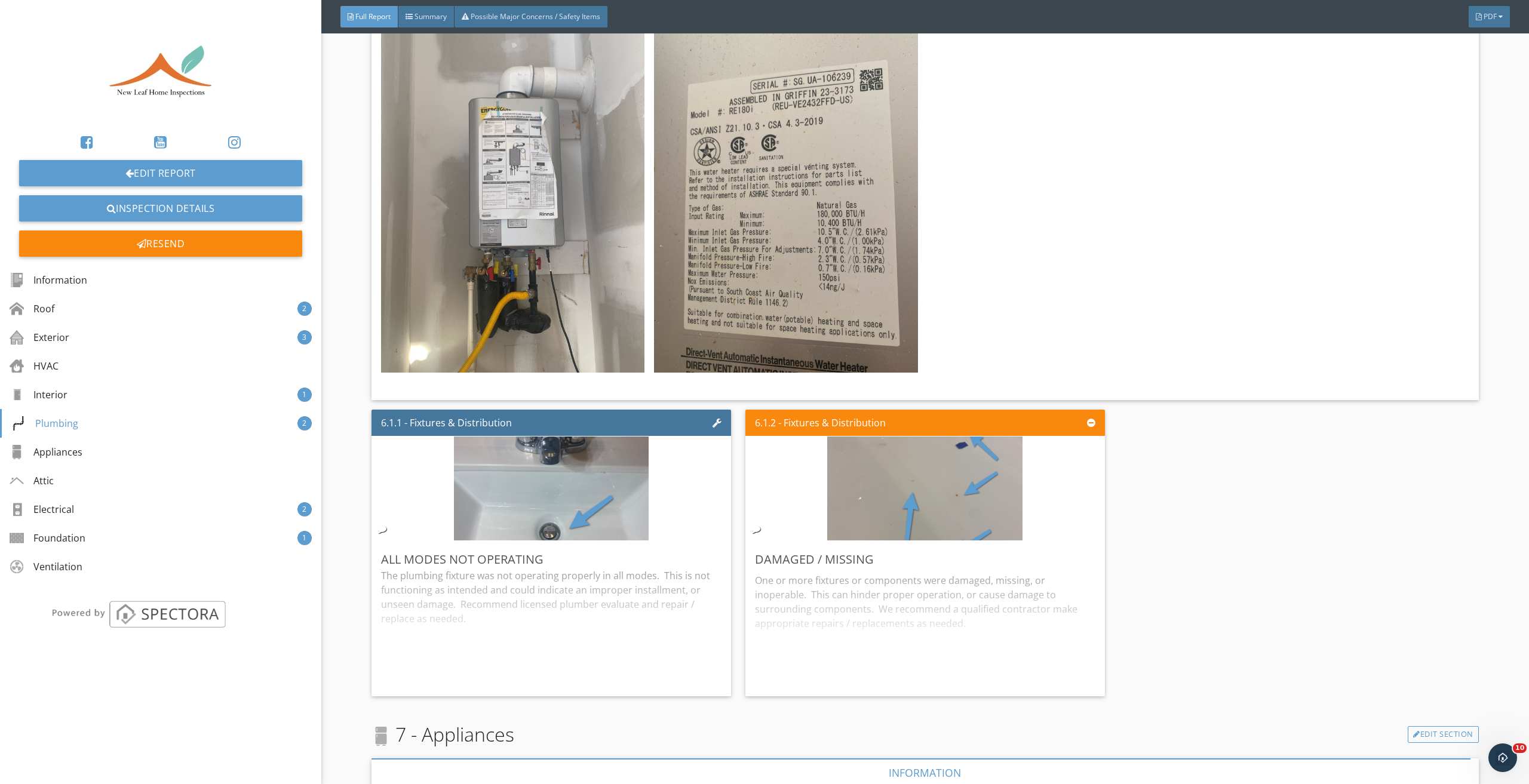
scroll to position [4838, 0]
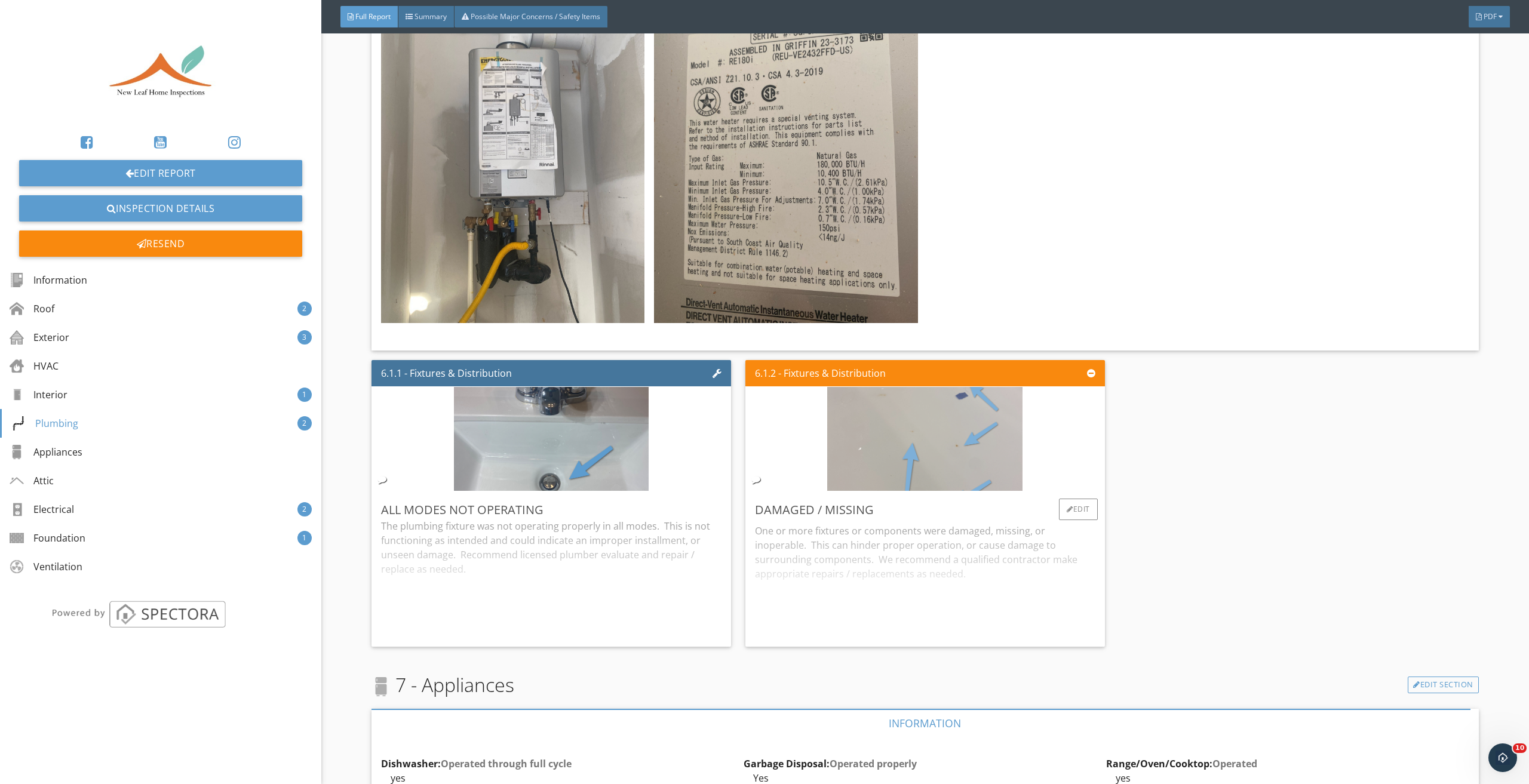
click at [956, 431] on img at bounding box center [925, 439] width 195 height 260
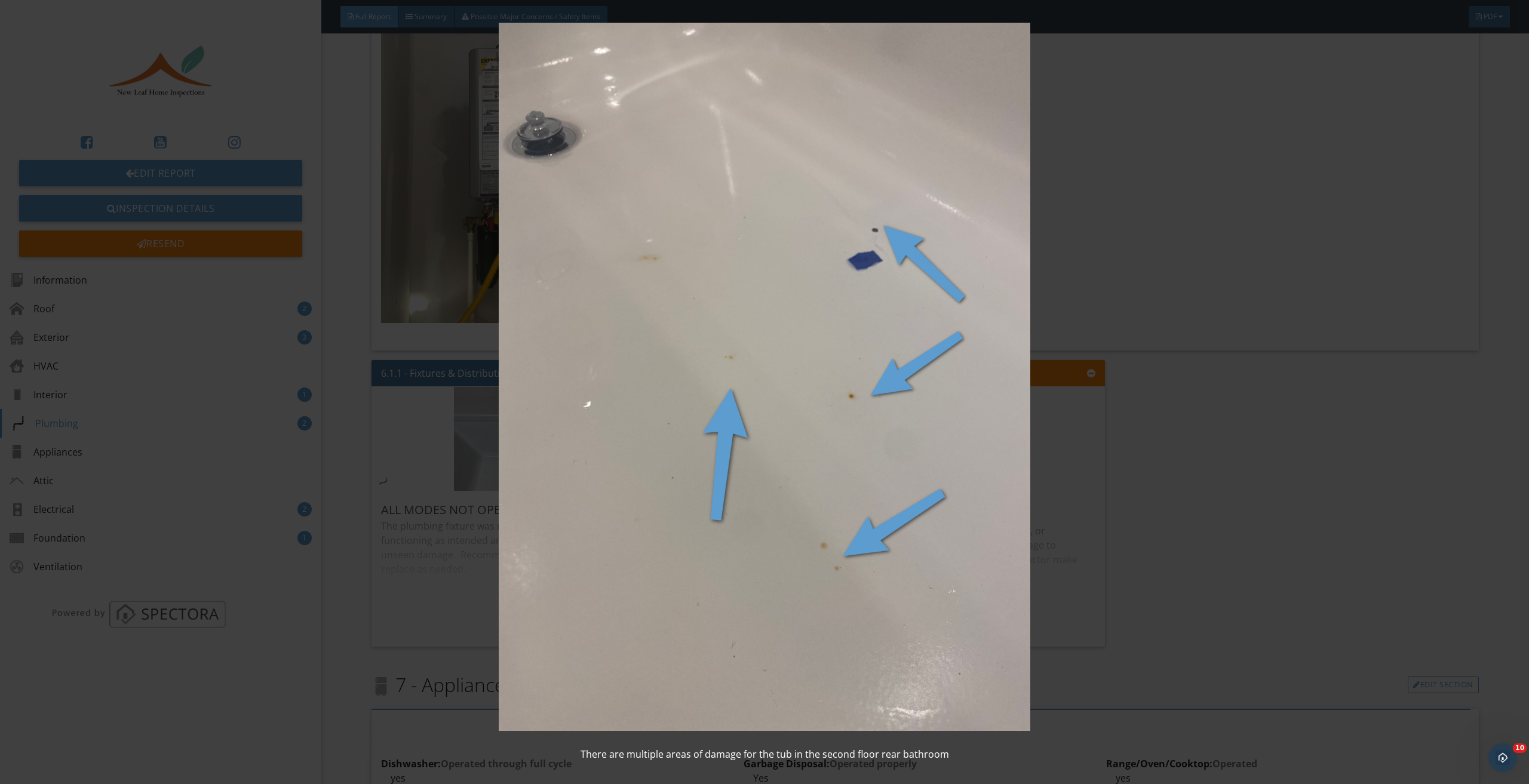
click at [1197, 466] on img at bounding box center [764, 377] width 1416 height 709
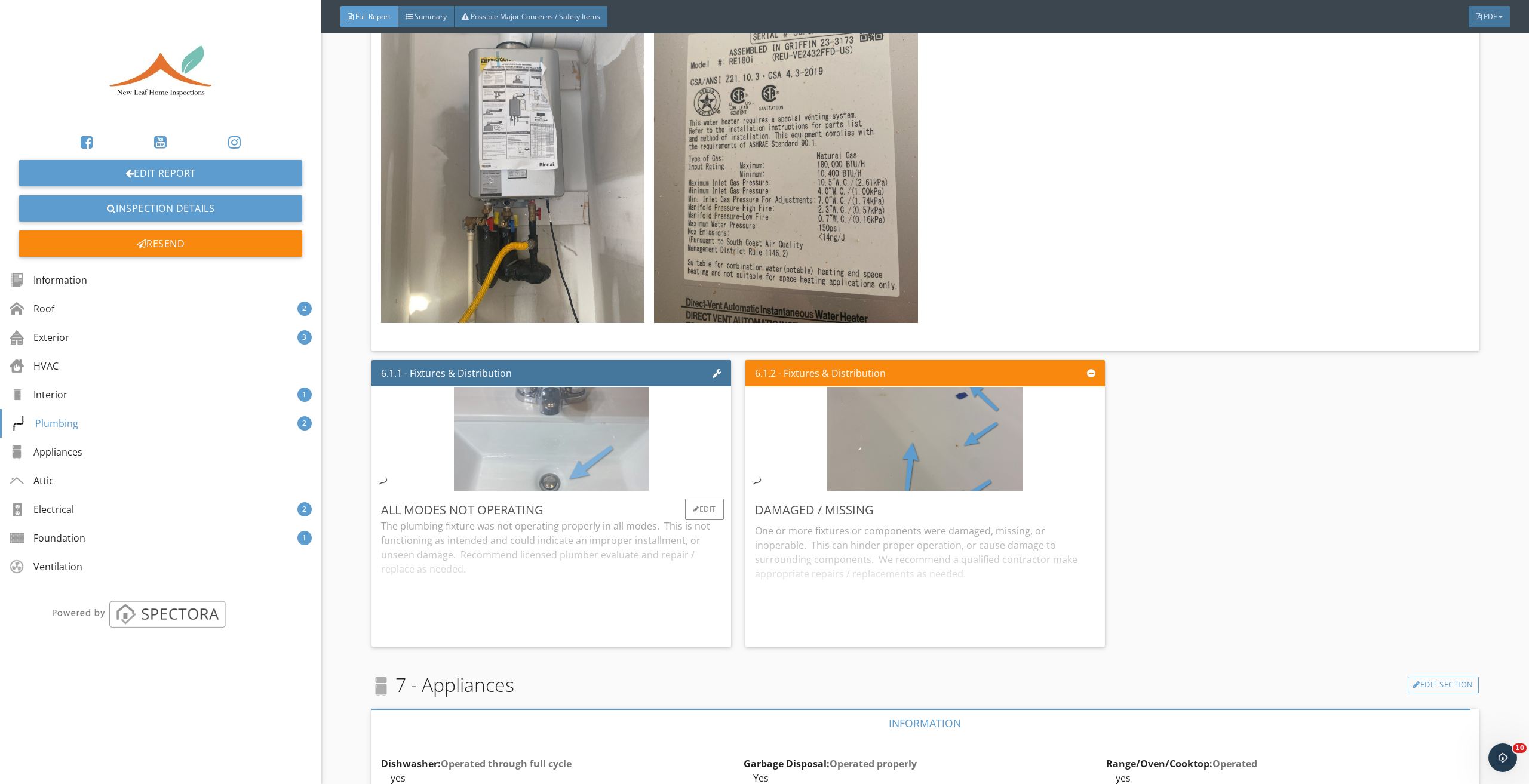
click at [601, 406] on img at bounding box center [551, 439] width 195 height 260
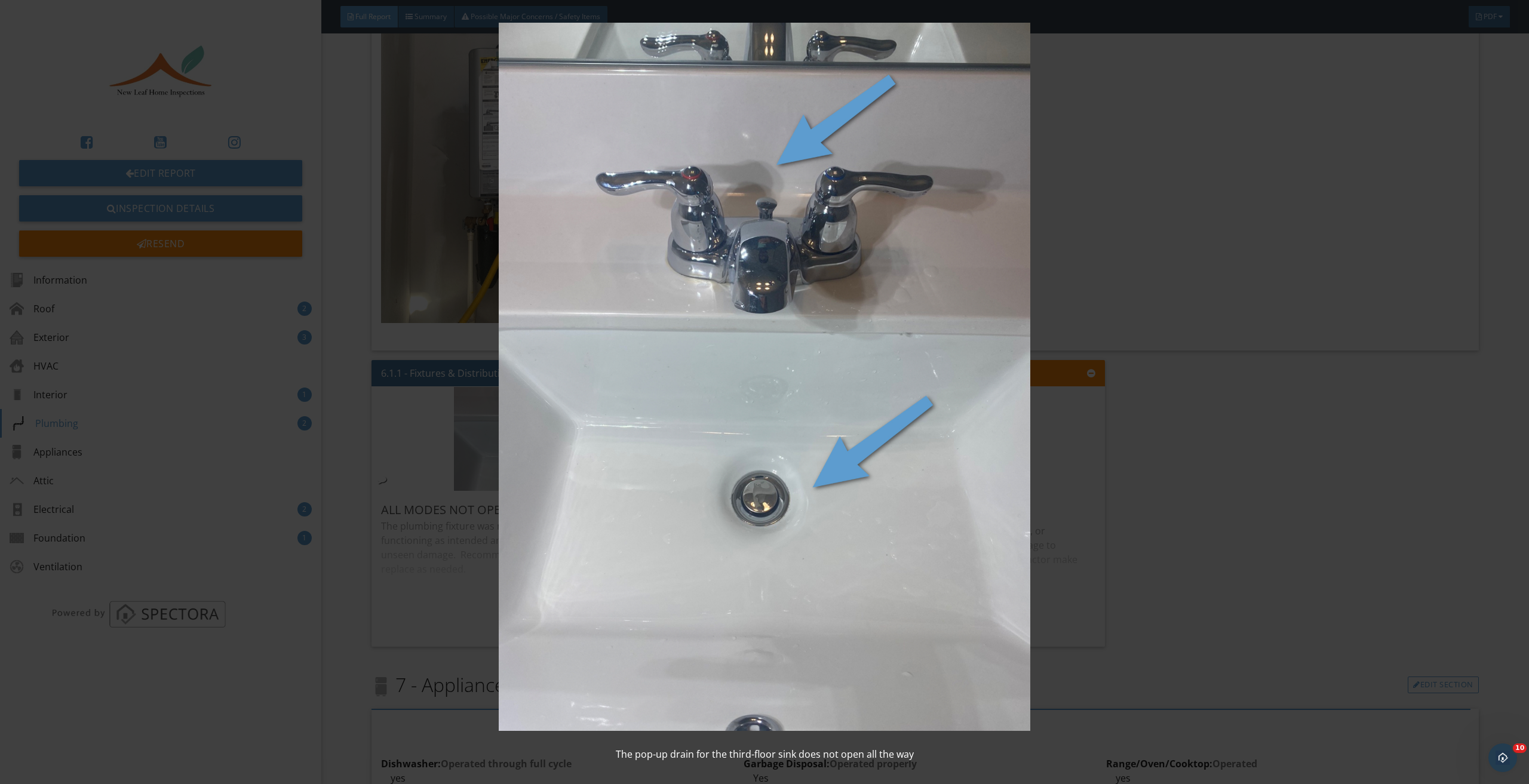
click at [1130, 425] on img at bounding box center [764, 377] width 1416 height 709
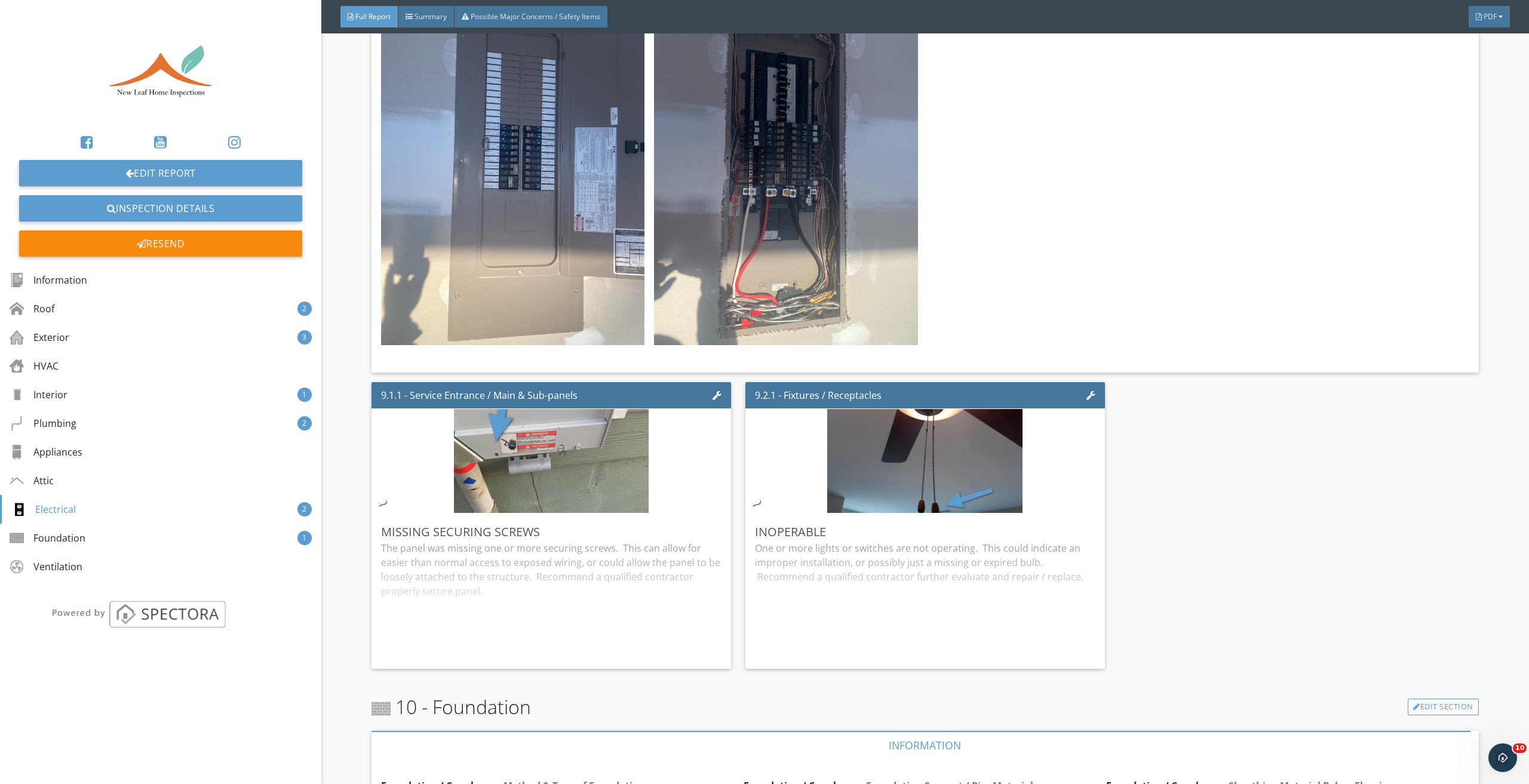
scroll to position [6629, 0]
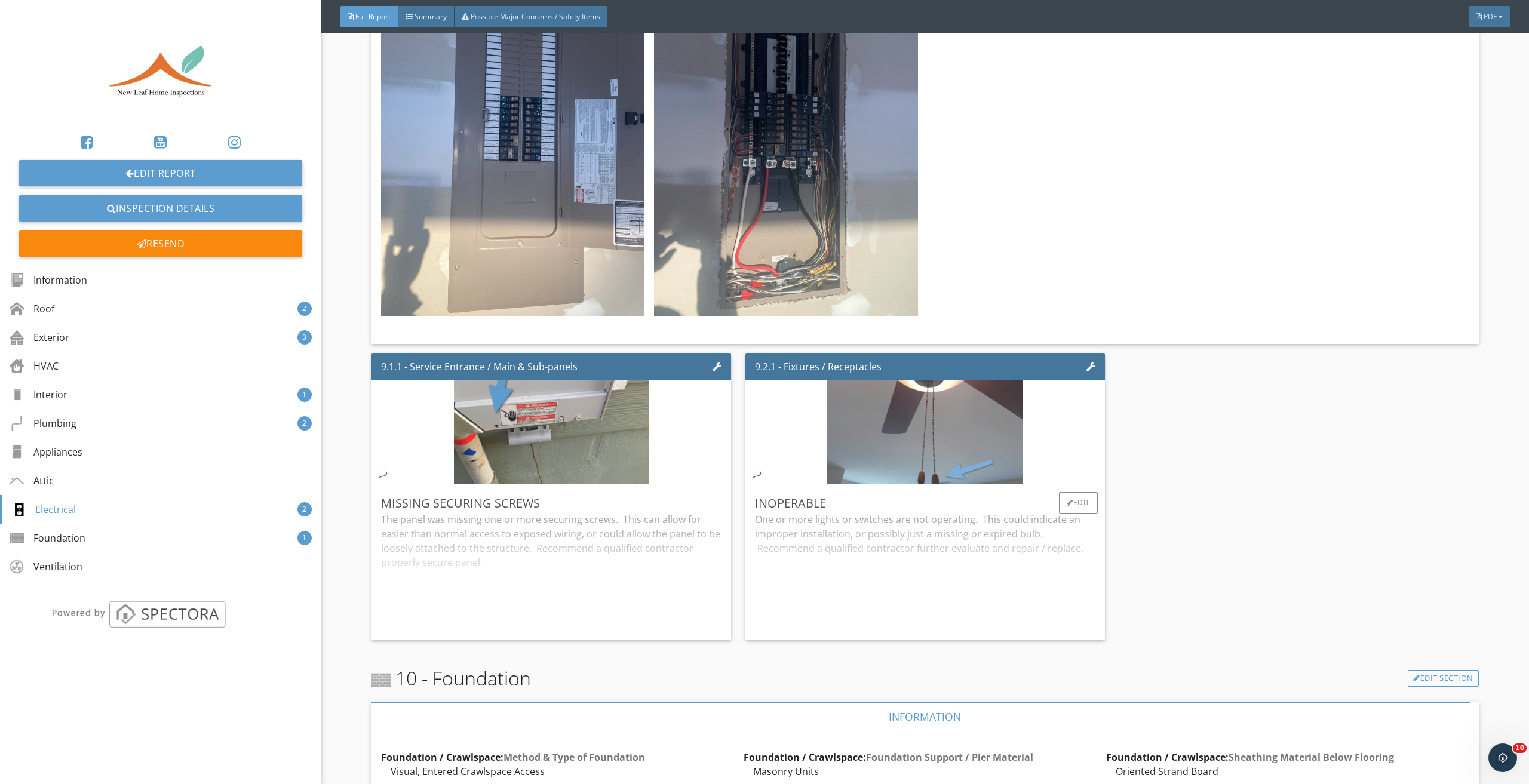
click at [966, 422] on img at bounding box center [925, 432] width 195 height 260
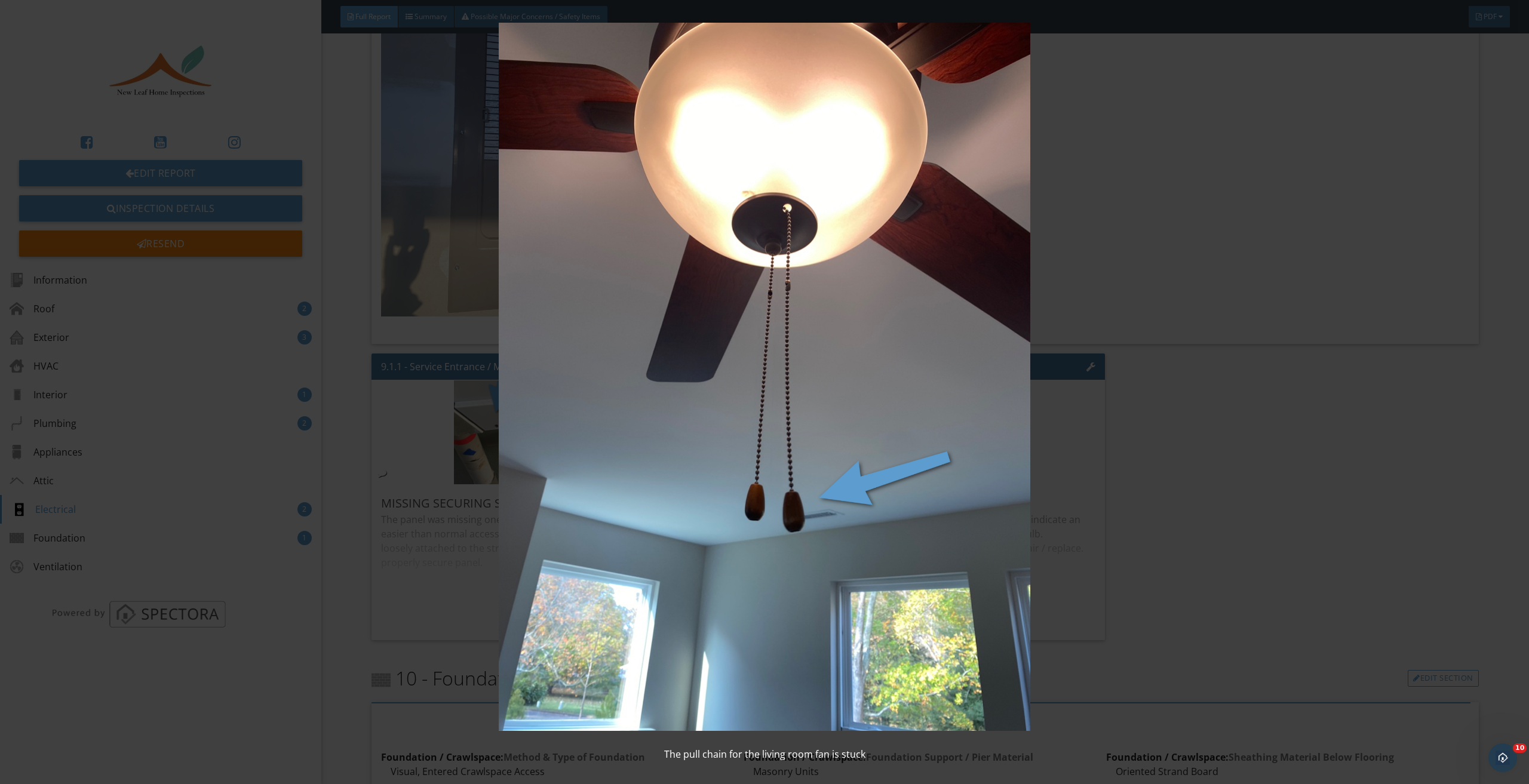
click at [1175, 430] on img at bounding box center [764, 377] width 1416 height 709
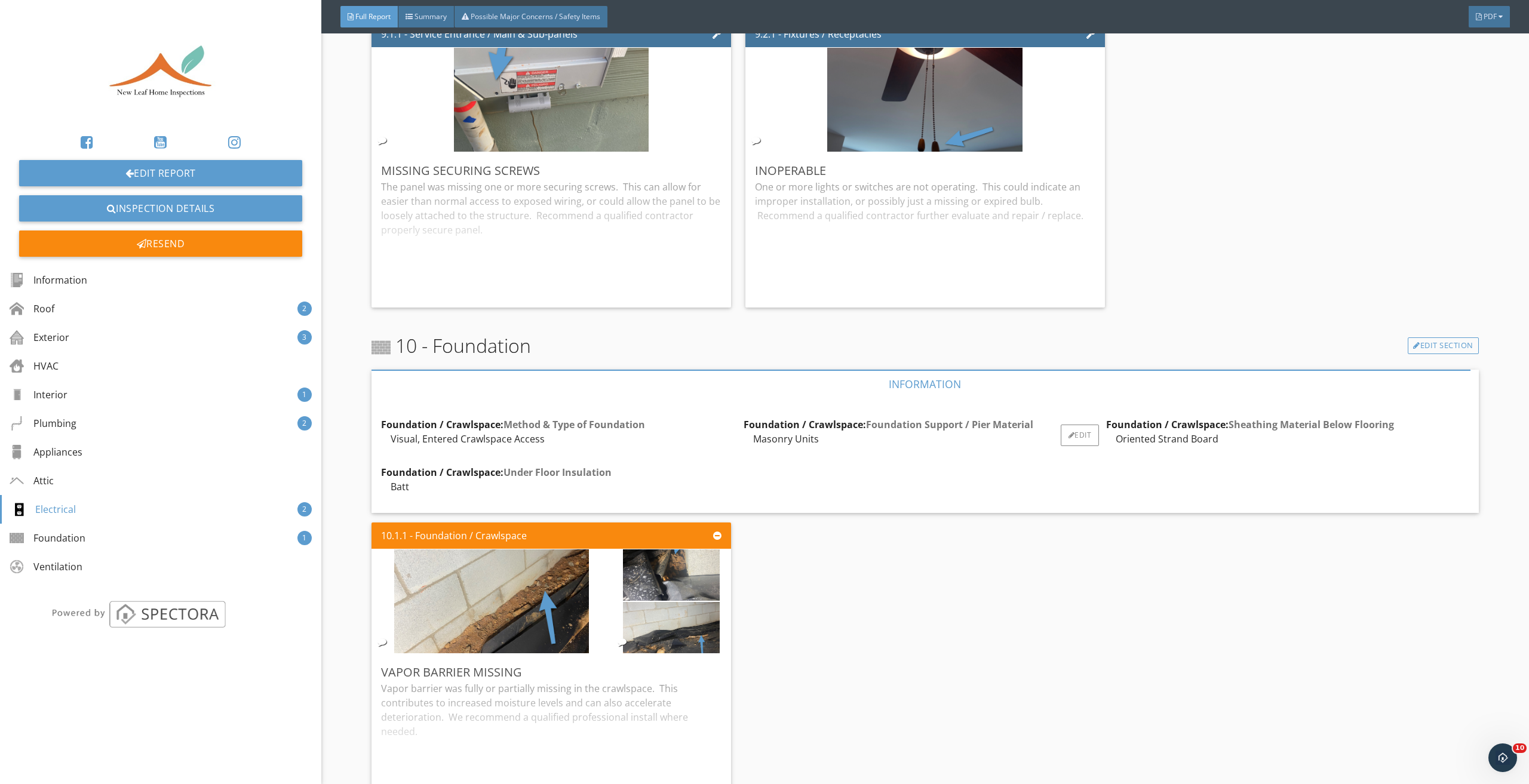
scroll to position [7134, 0]
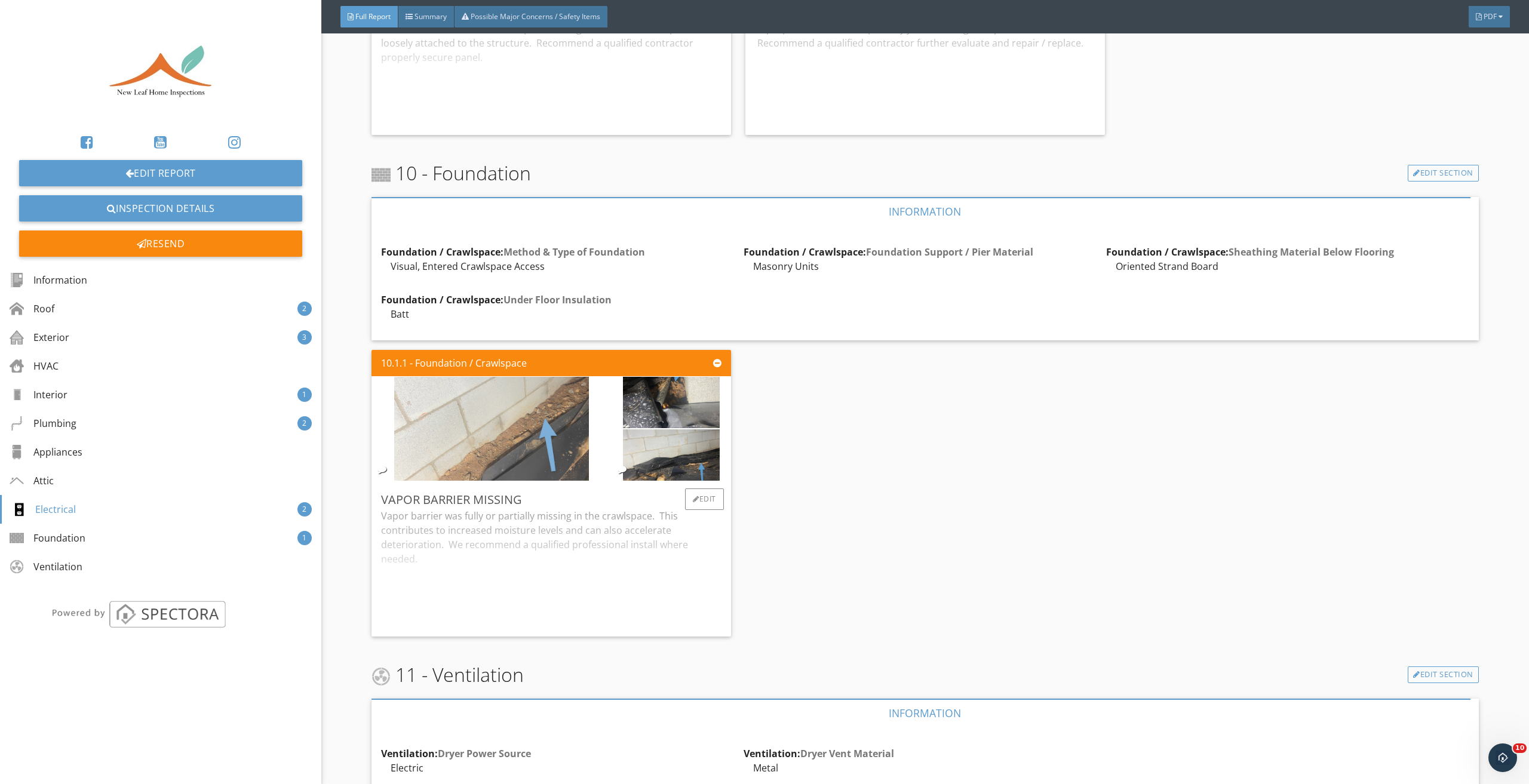
click at [561, 408] on img at bounding box center [492, 429] width 195 height 260
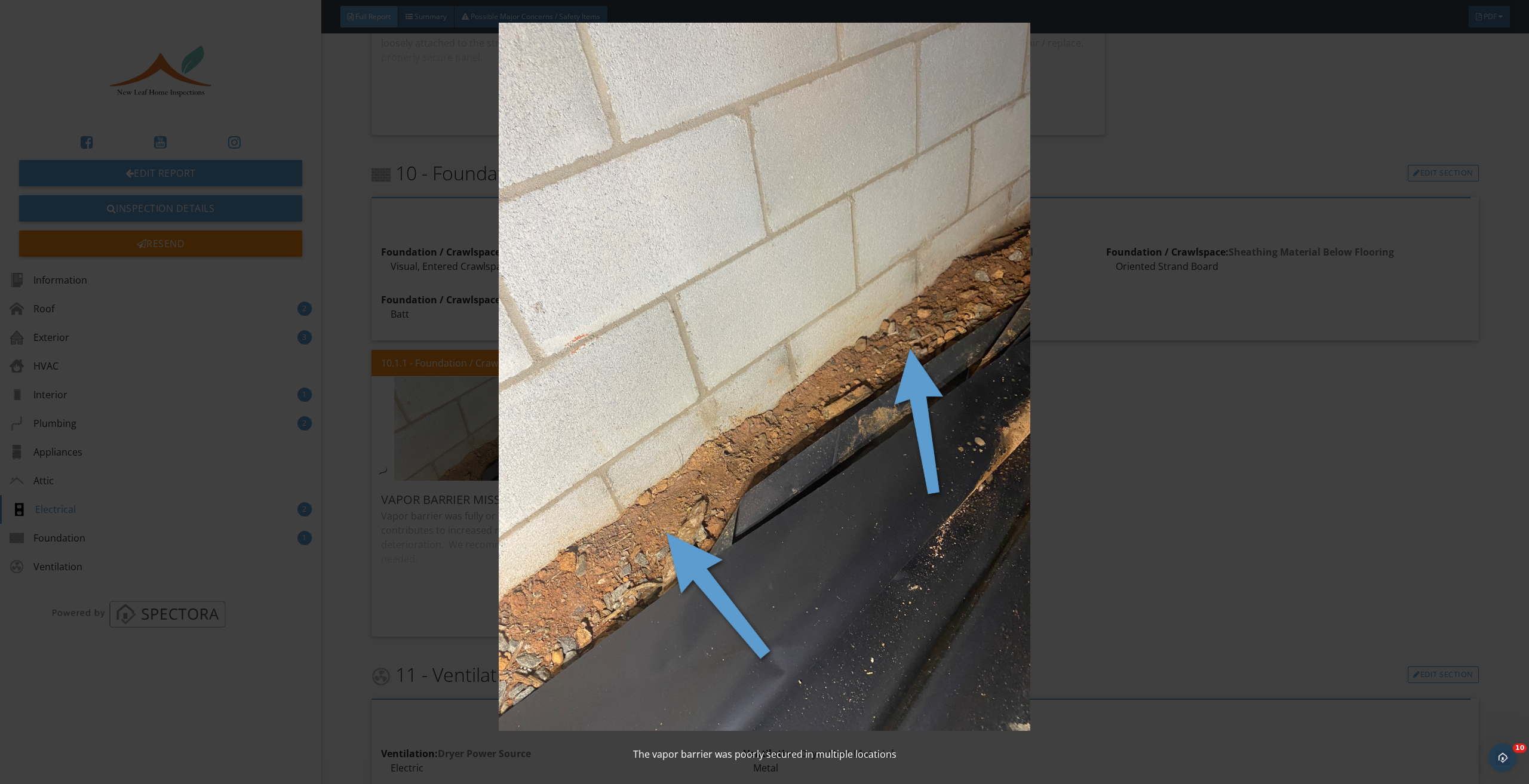
click at [1112, 415] on img at bounding box center [764, 377] width 1416 height 709
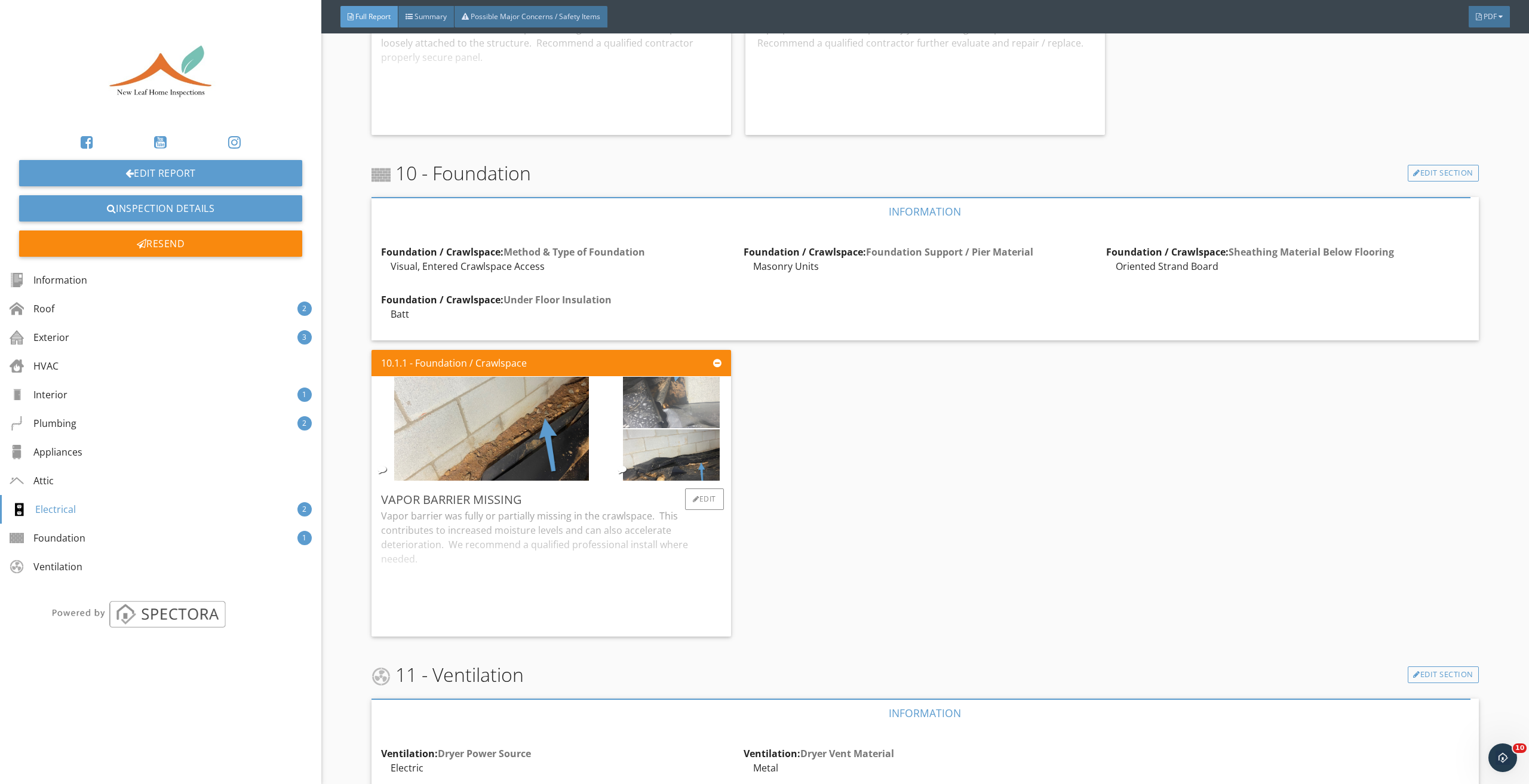
click at [693, 380] on img at bounding box center [671, 402] width 96 height 128
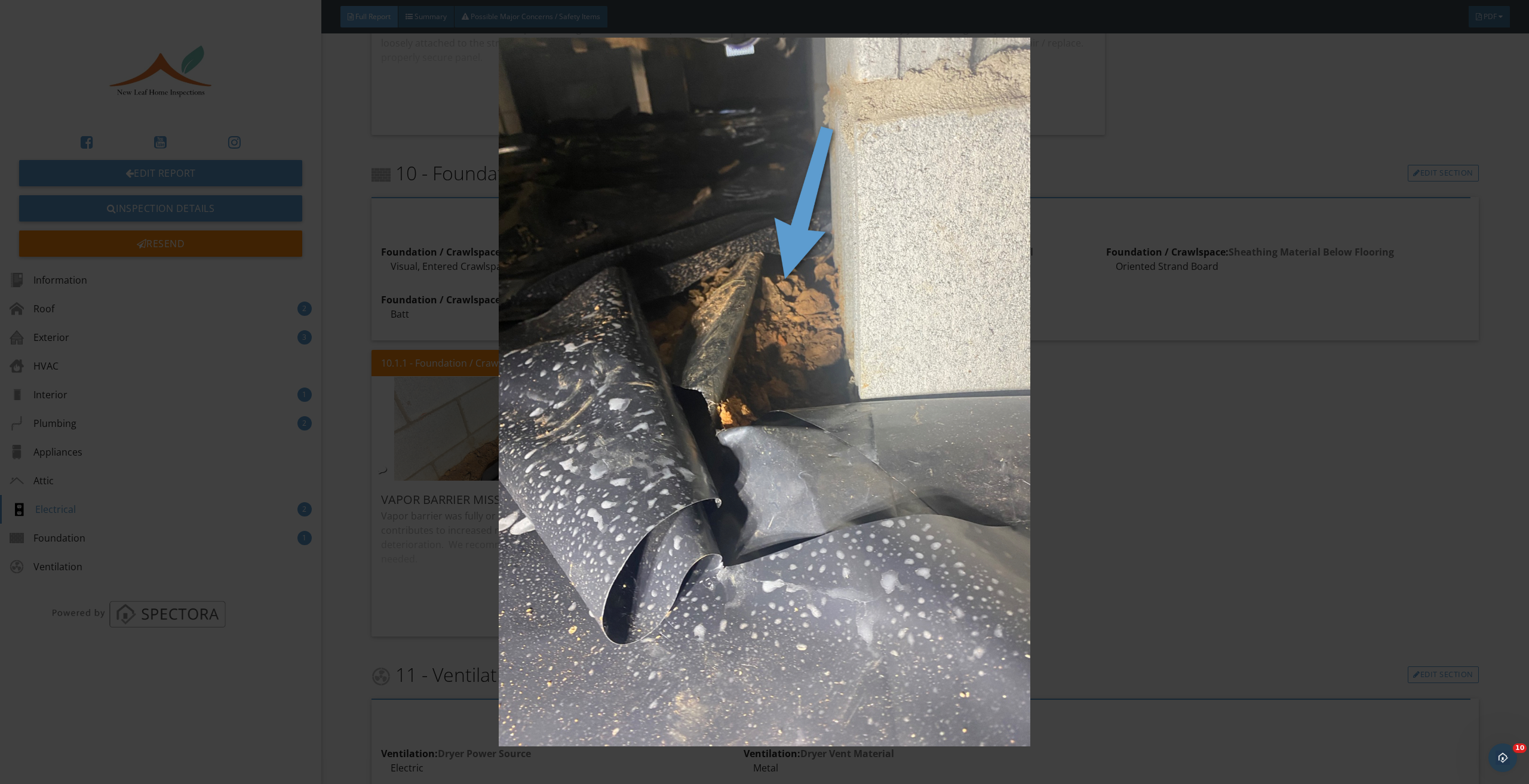
click at [1184, 415] on img at bounding box center [764, 392] width 1416 height 709
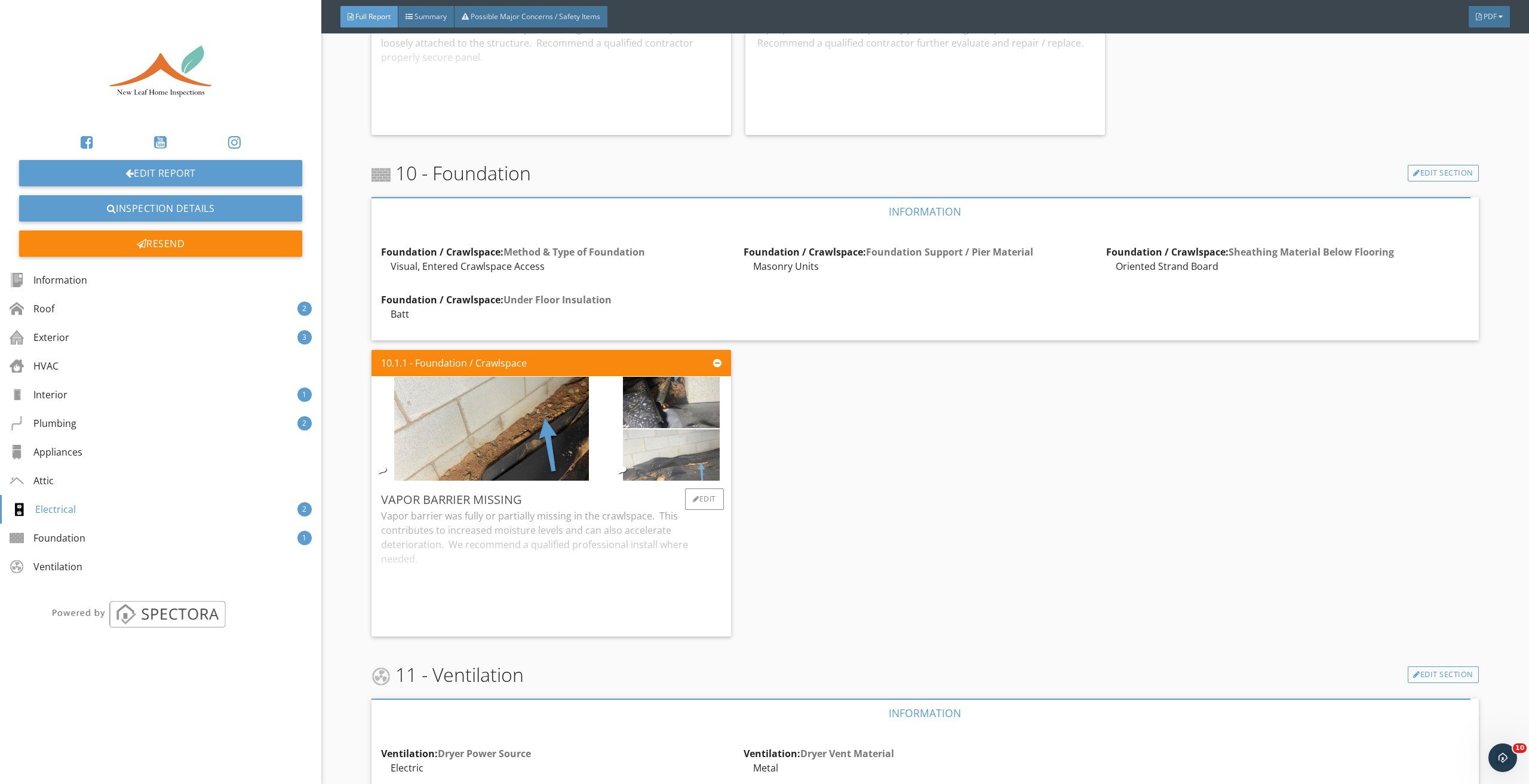
click at [695, 423] on img at bounding box center [671, 454] width 96 height 128
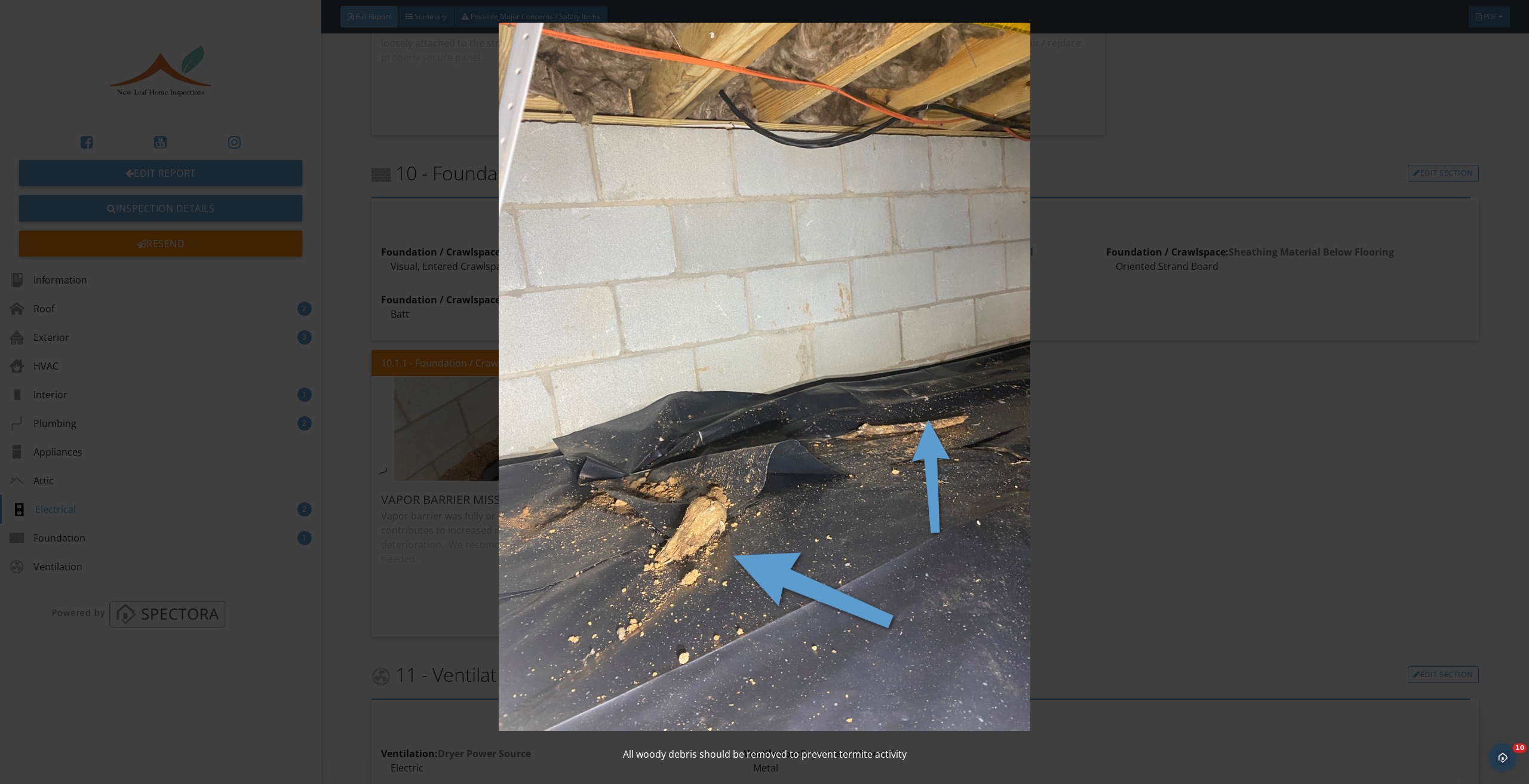
click at [1177, 427] on img at bounding box center [764, 377] width 1416 height 709
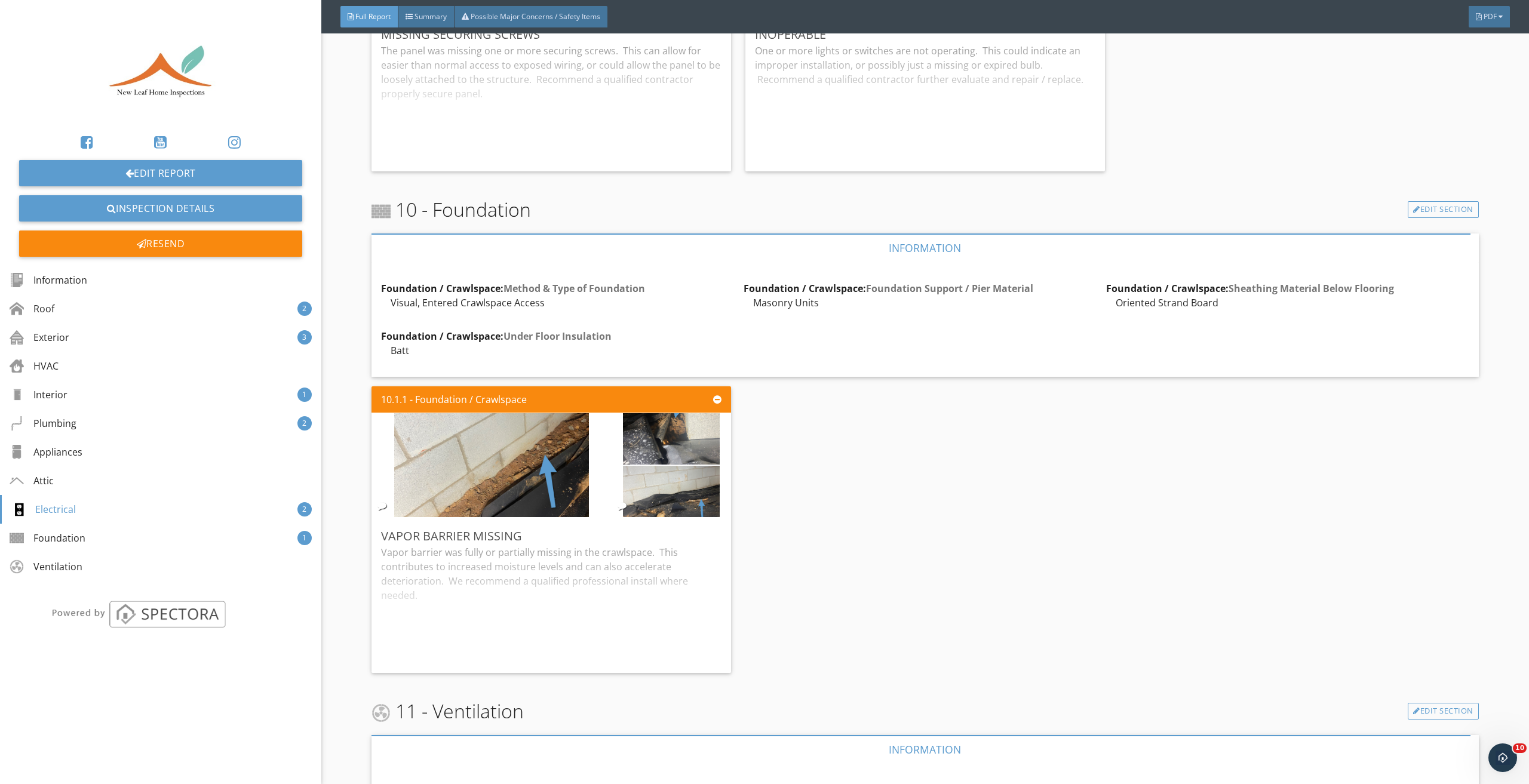
scroll to position [6956, 0]
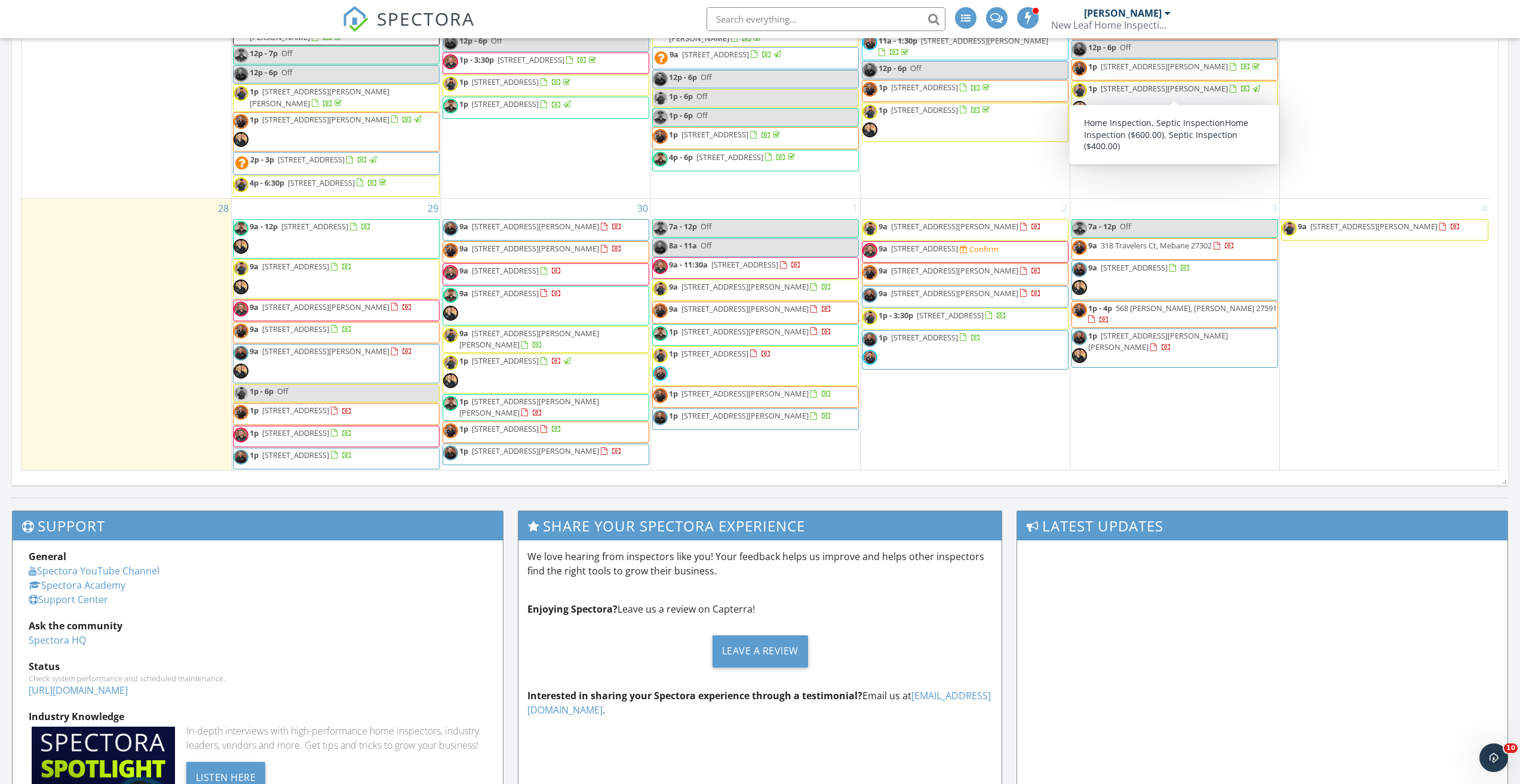
scroll to position [561, 0]
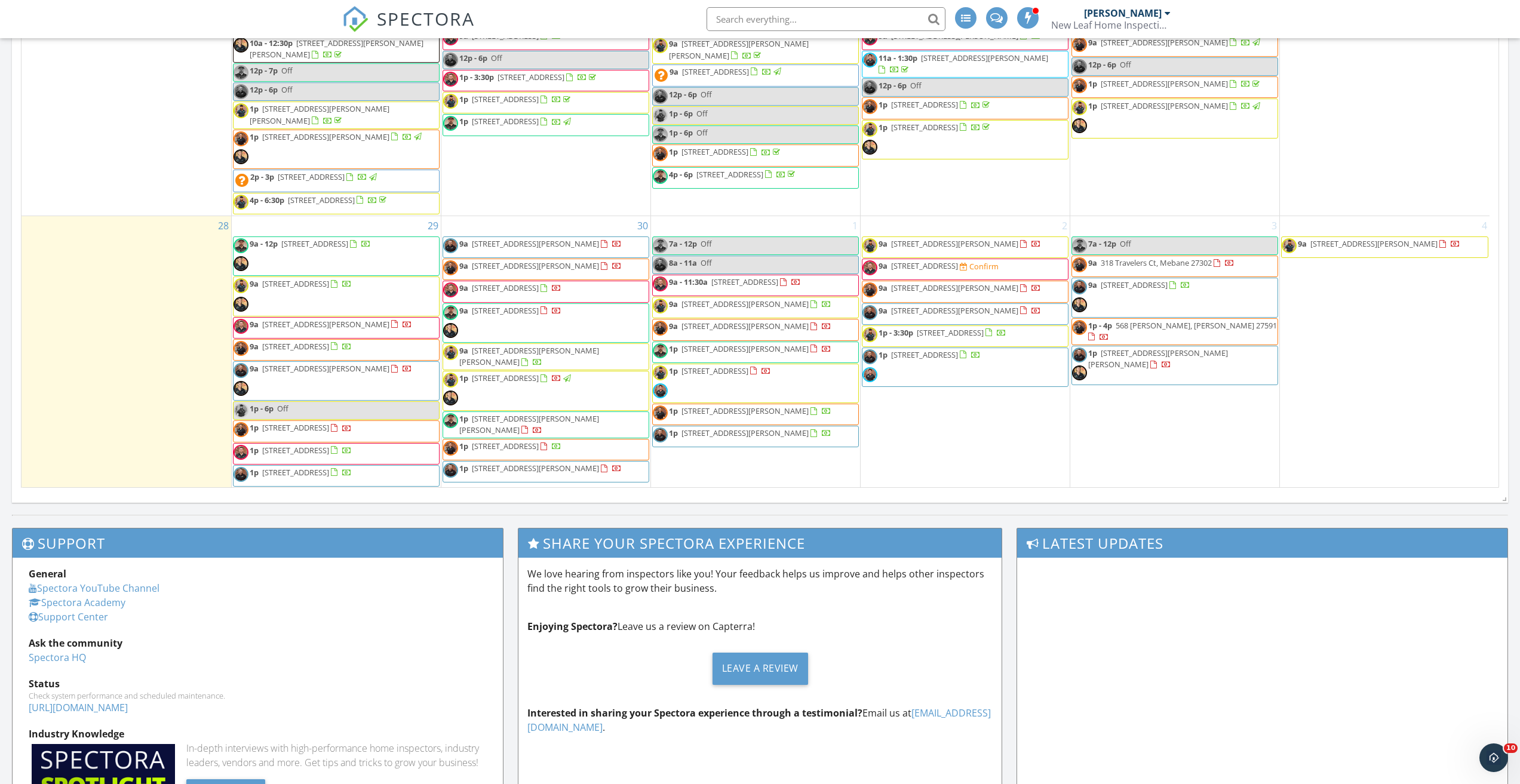
click at [1163, 328] on span "568 [PERSON_NAME], [PERSON_NAME] 27591" at bounding box center [1196, 325] width 161 height 11
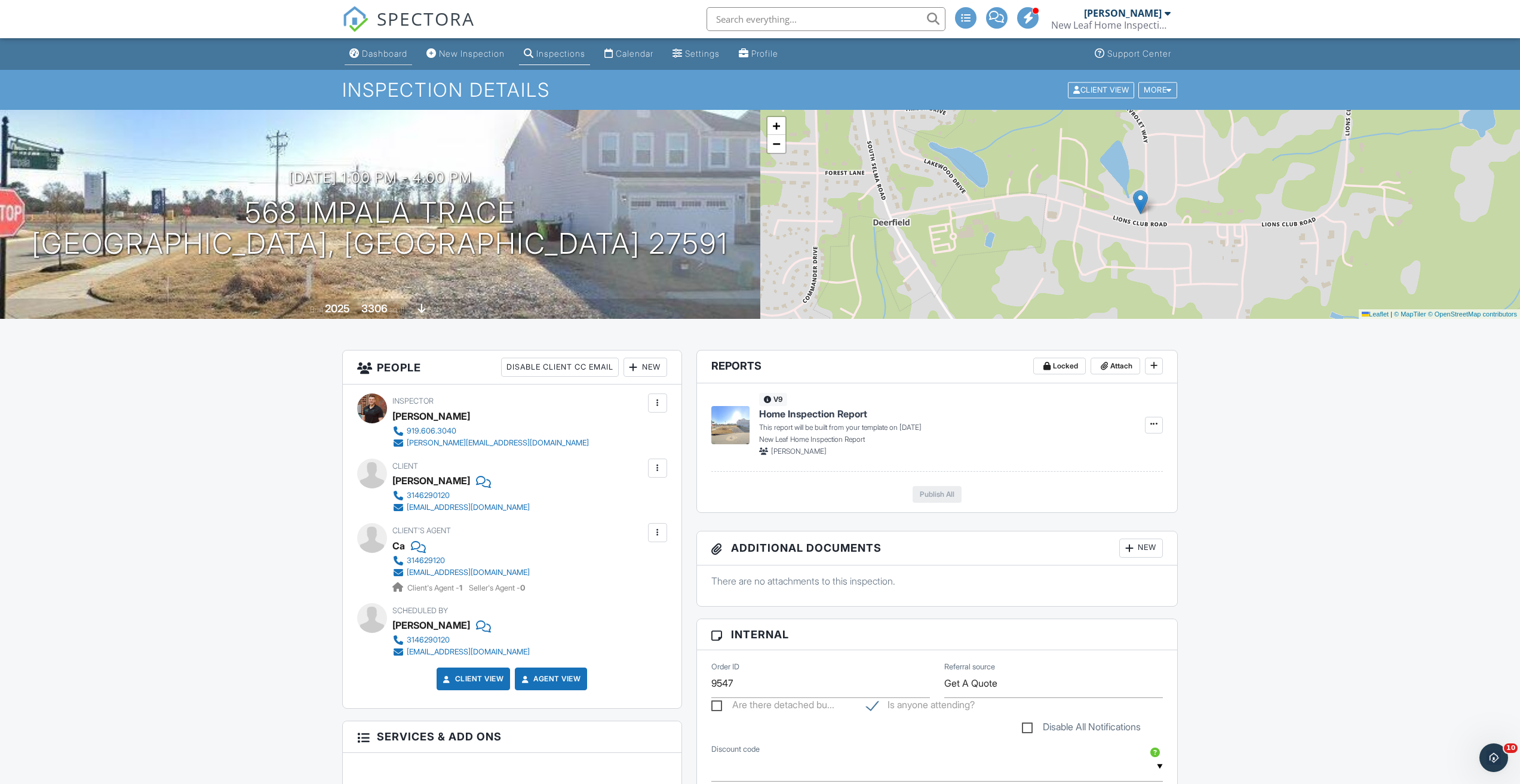
click at [386, 51] on div "Dashboard" at bounding box center [385, 53] width 46 height 10
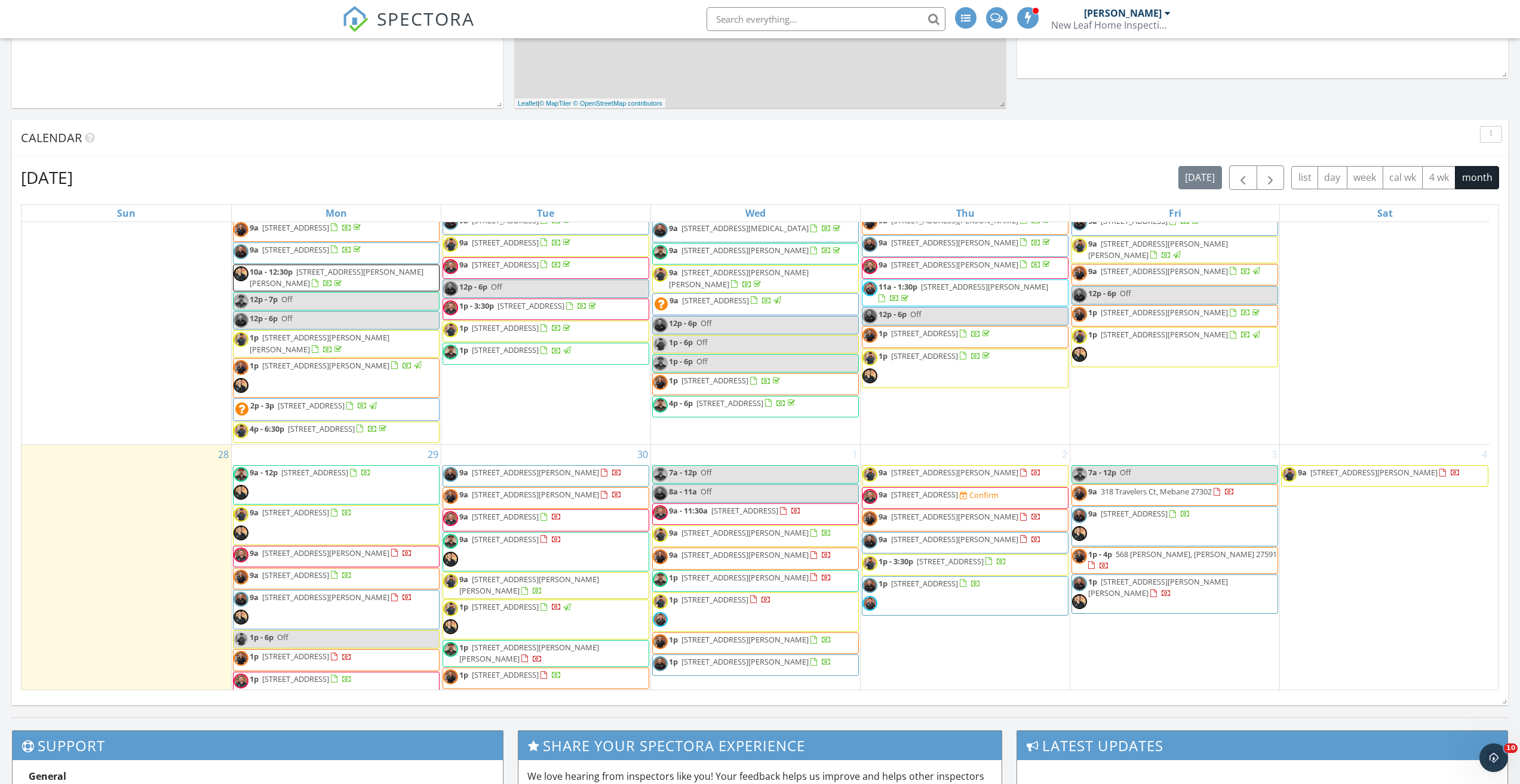
scroll to position [909, 0]
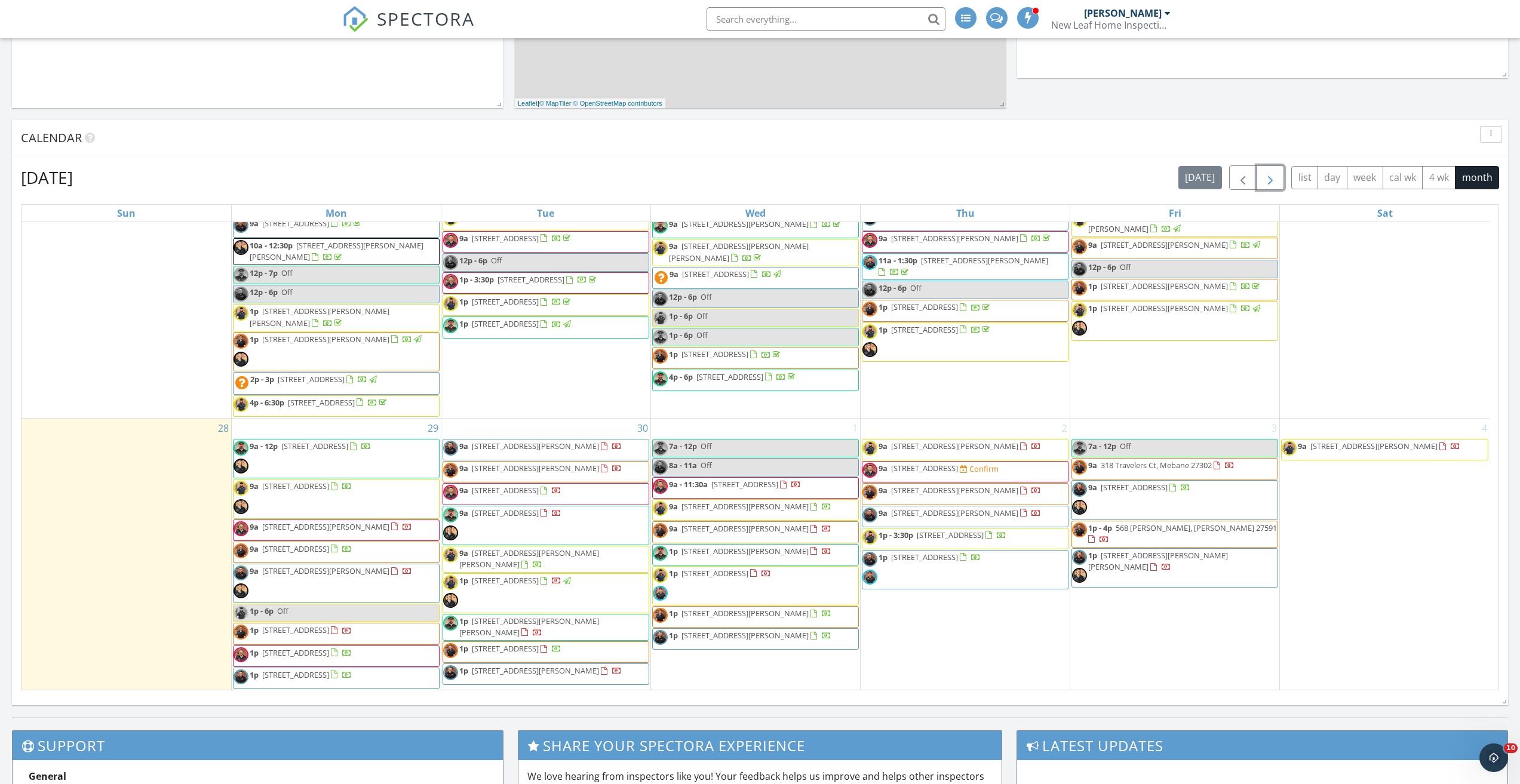
click at [1269, 178] on span "button" at bounding box center [1271, 178] width 15 height 15
